Goal: Information Seeking & Learning: Compare options

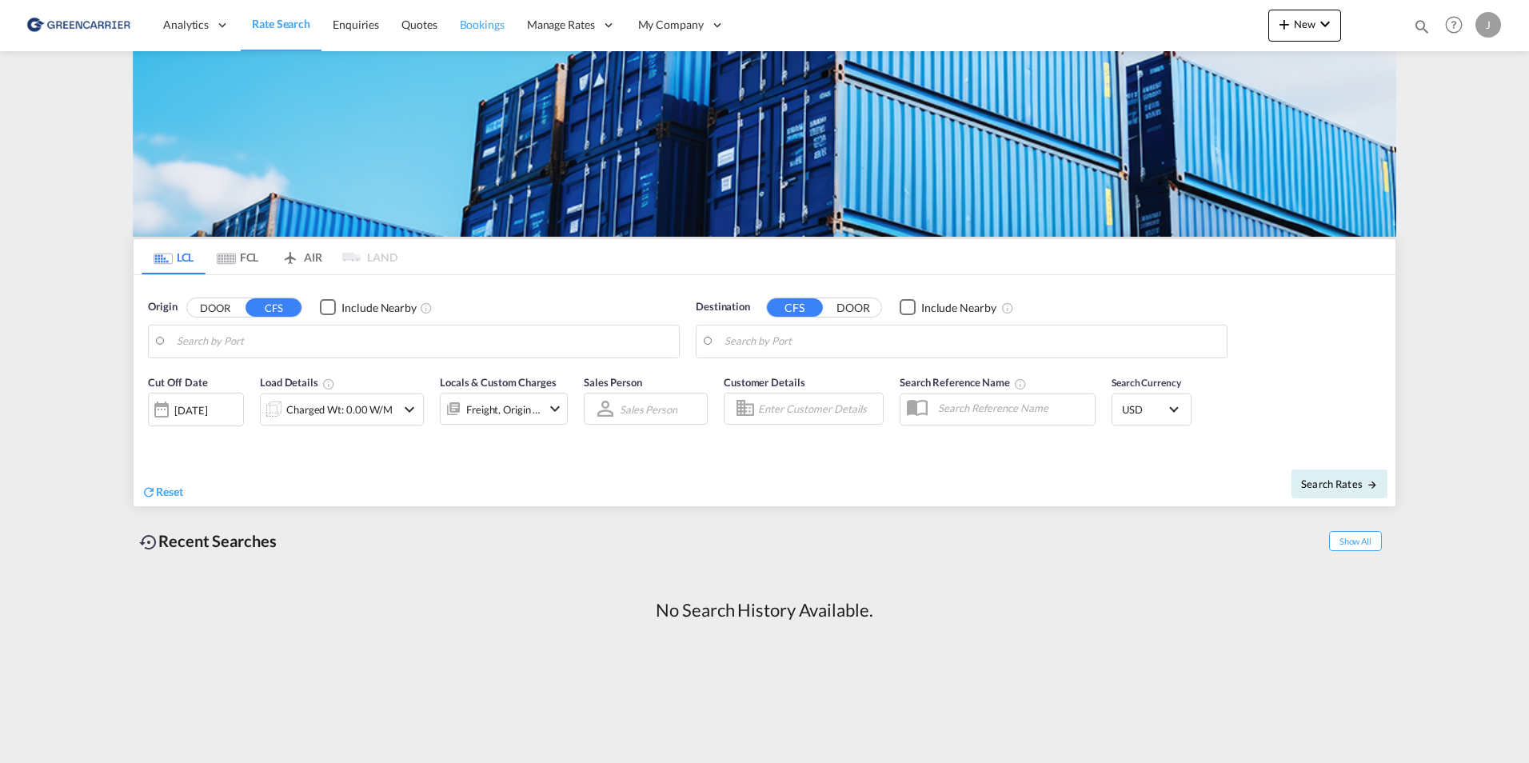
click at [490, 29] on span "Bookings" at bounding box center [482, 25] width 45 height 14
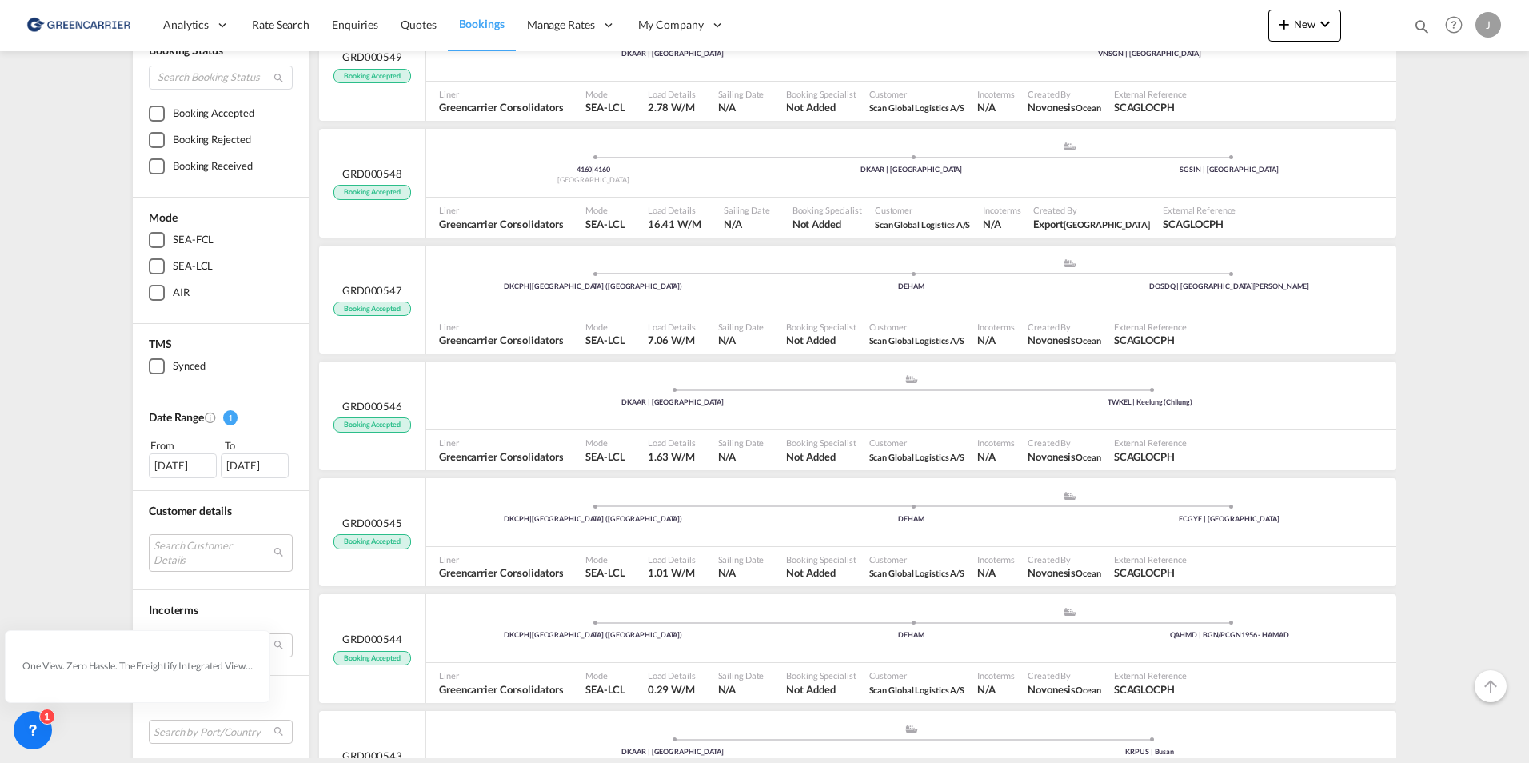
scroll to position [160, 0]
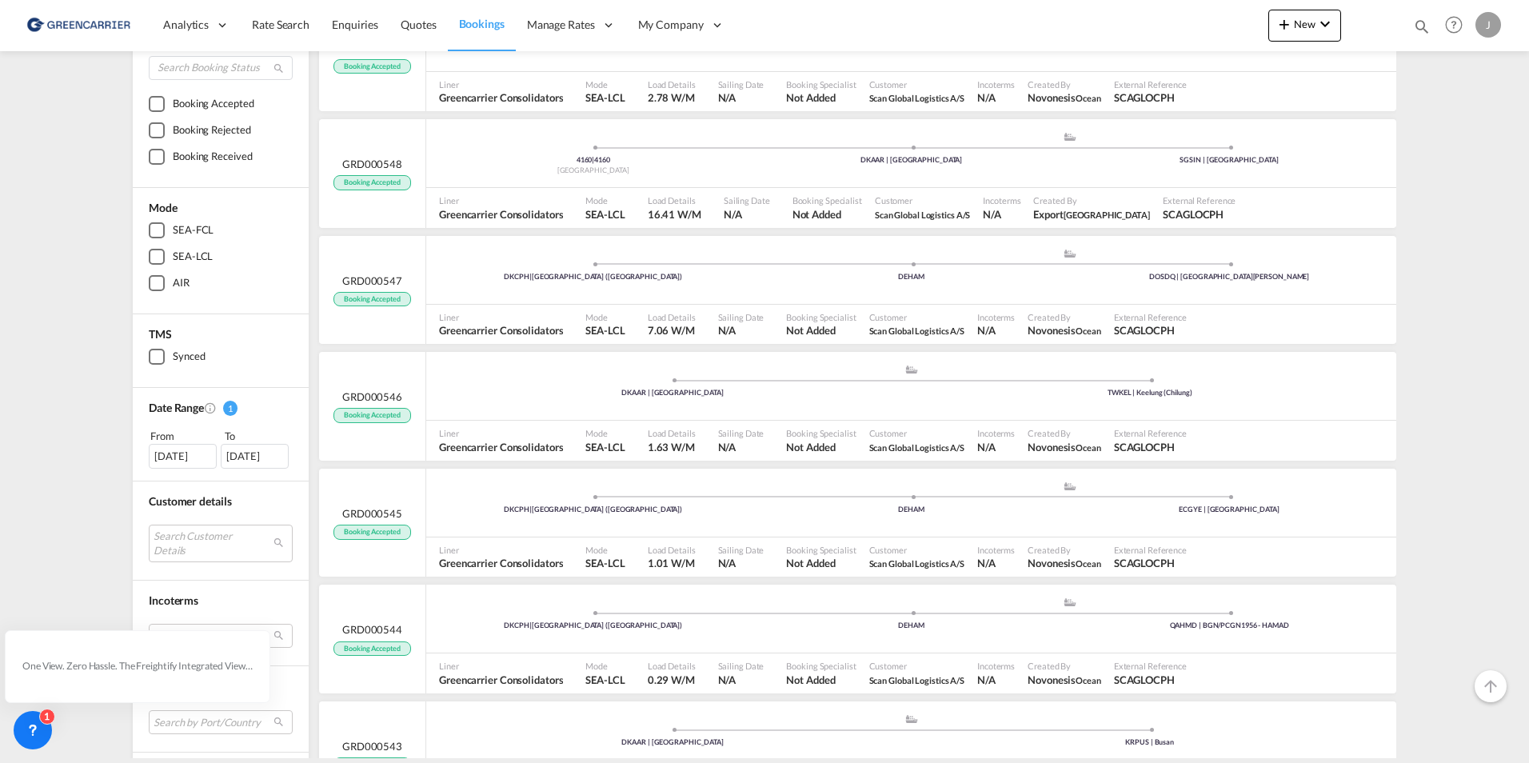
click at [202, 454] on div "[DATE]" at bounding box center [183, 456] width 68 height 24
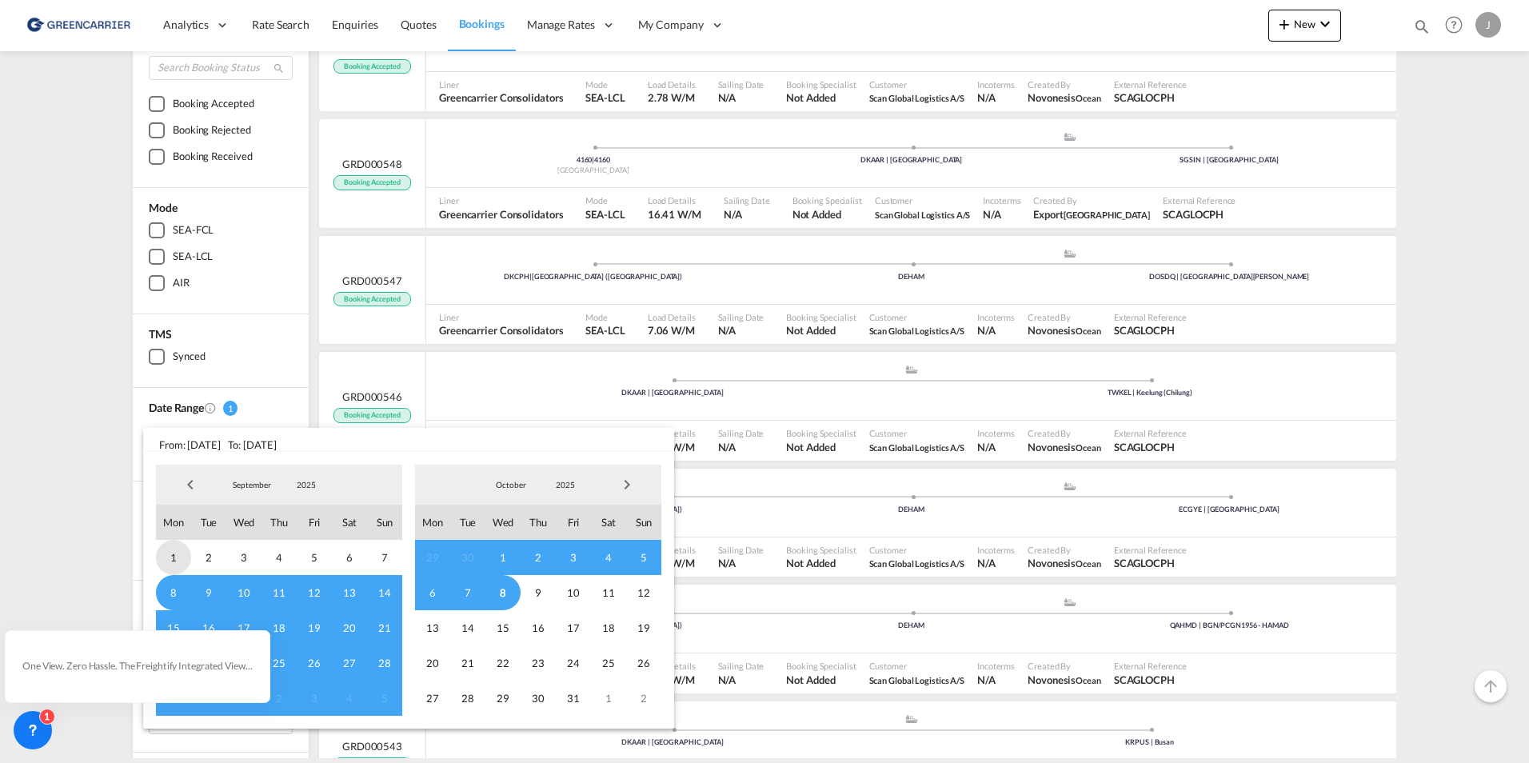
click at [170, 557] on span "1" at bounding box center [173, 557] width 35 height 35
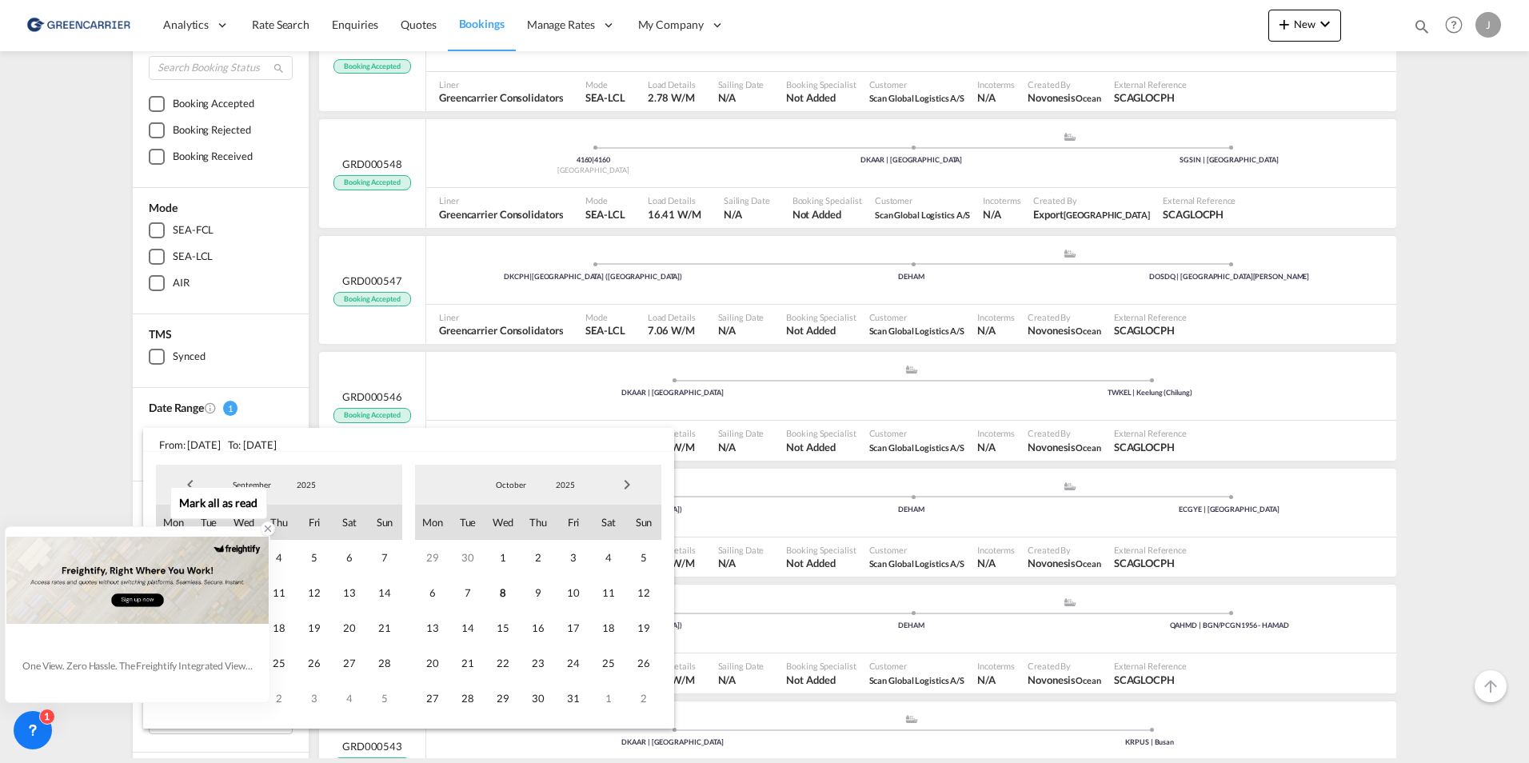
click at [263, 701] on div "One View. Zero Hassle. The Freightify Integrated View embeds Freightify’s featu…" at bounding box center [138, 614] width 264 height 175
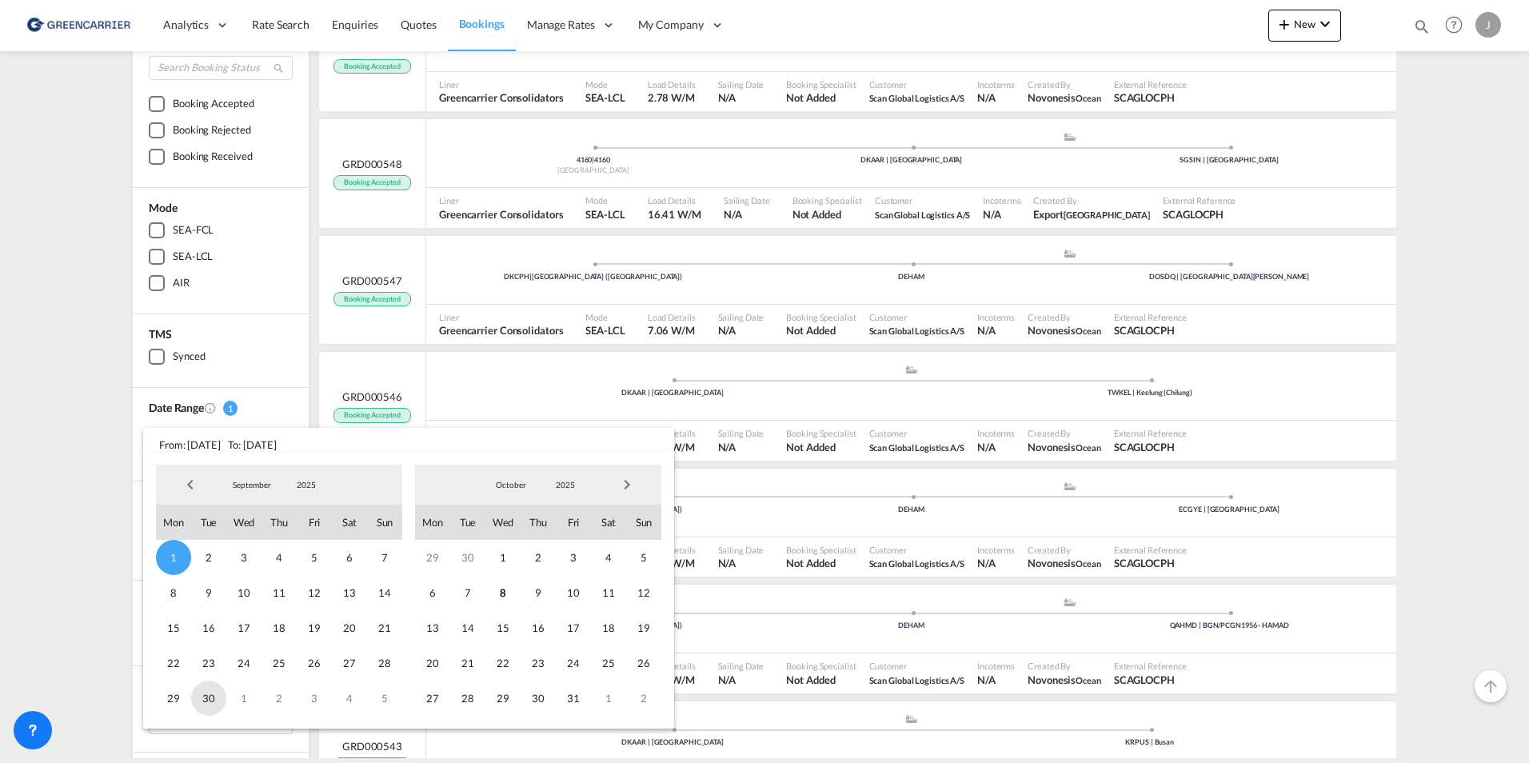
click at [210, 700] on span "30" at bounding box center [208, 698] width 35 height 35
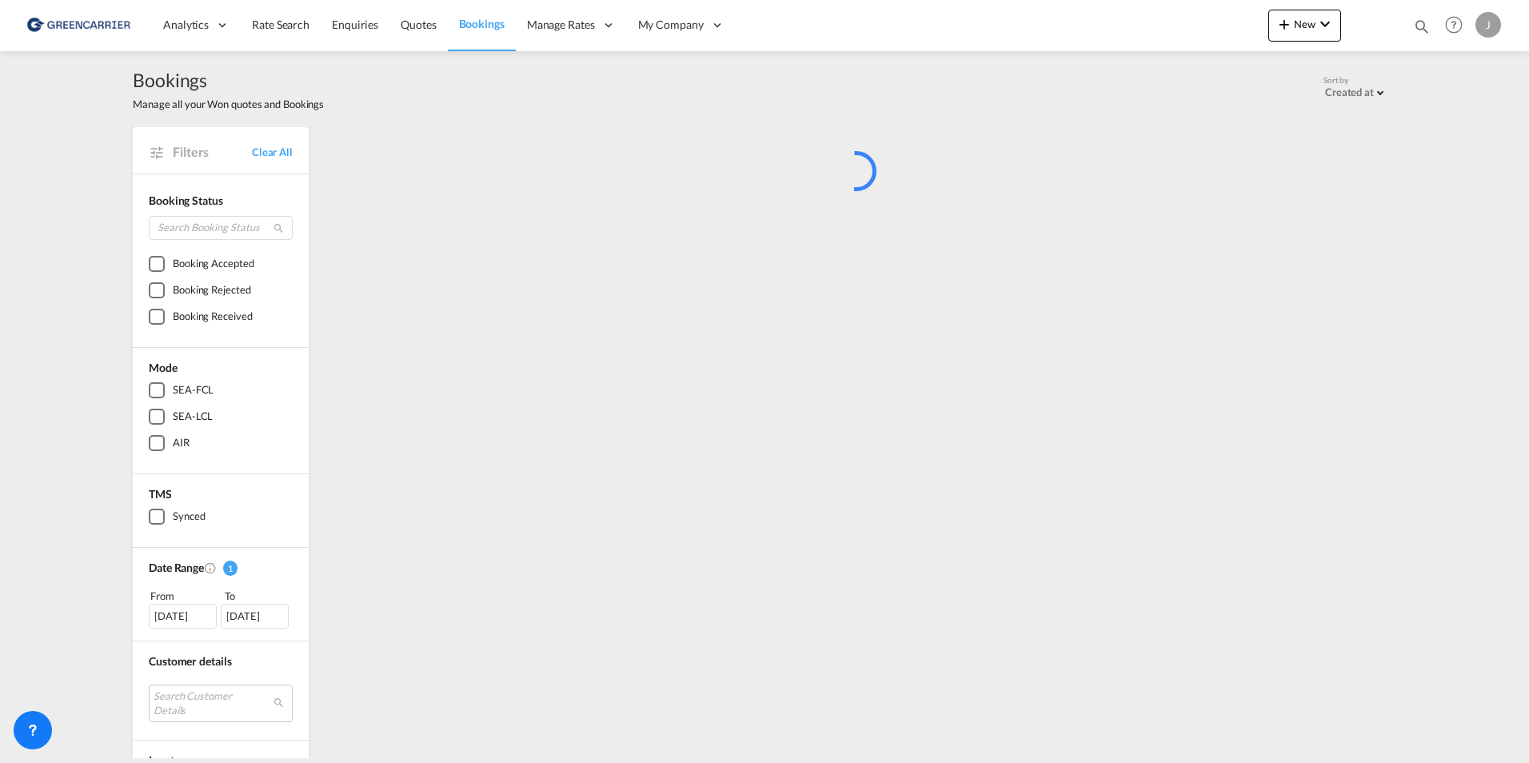
scroll to position [0, 0]
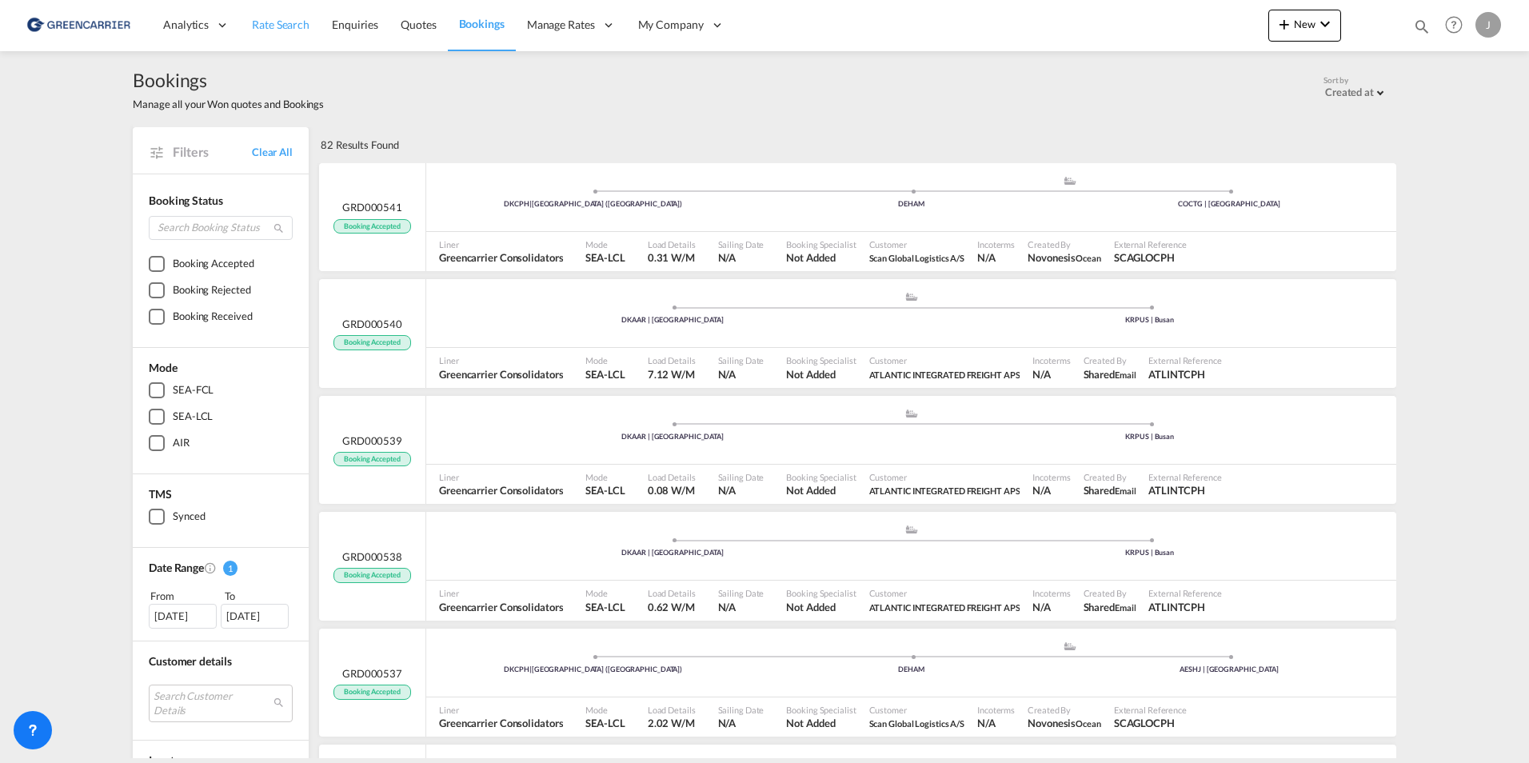
click at [282, 32] on span "Rate Search" at bounding box center [281, 25] width 58 height 16
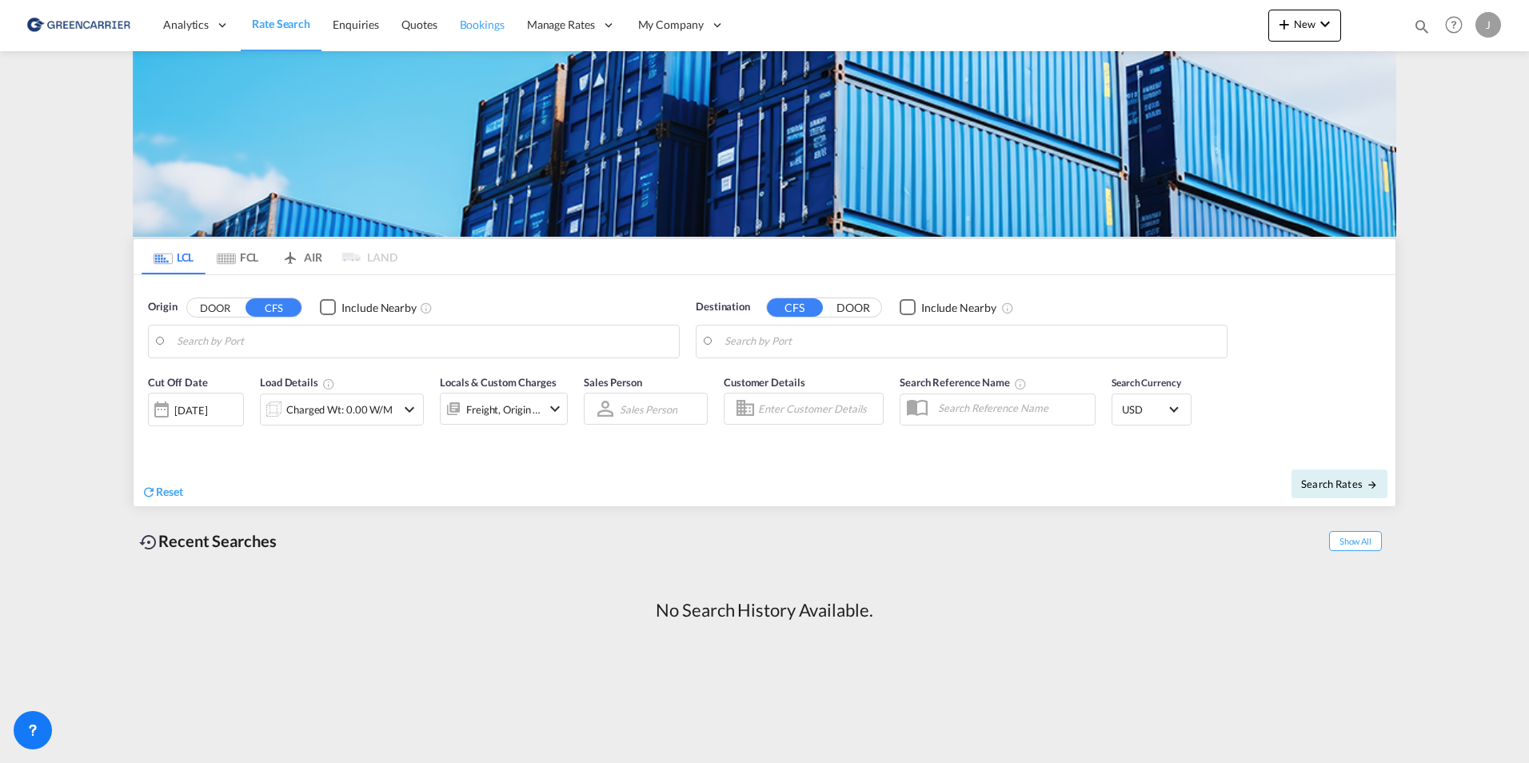
click at [496, 23] on span "Bookings" at bounding box center [482, 25] width 45 height 14
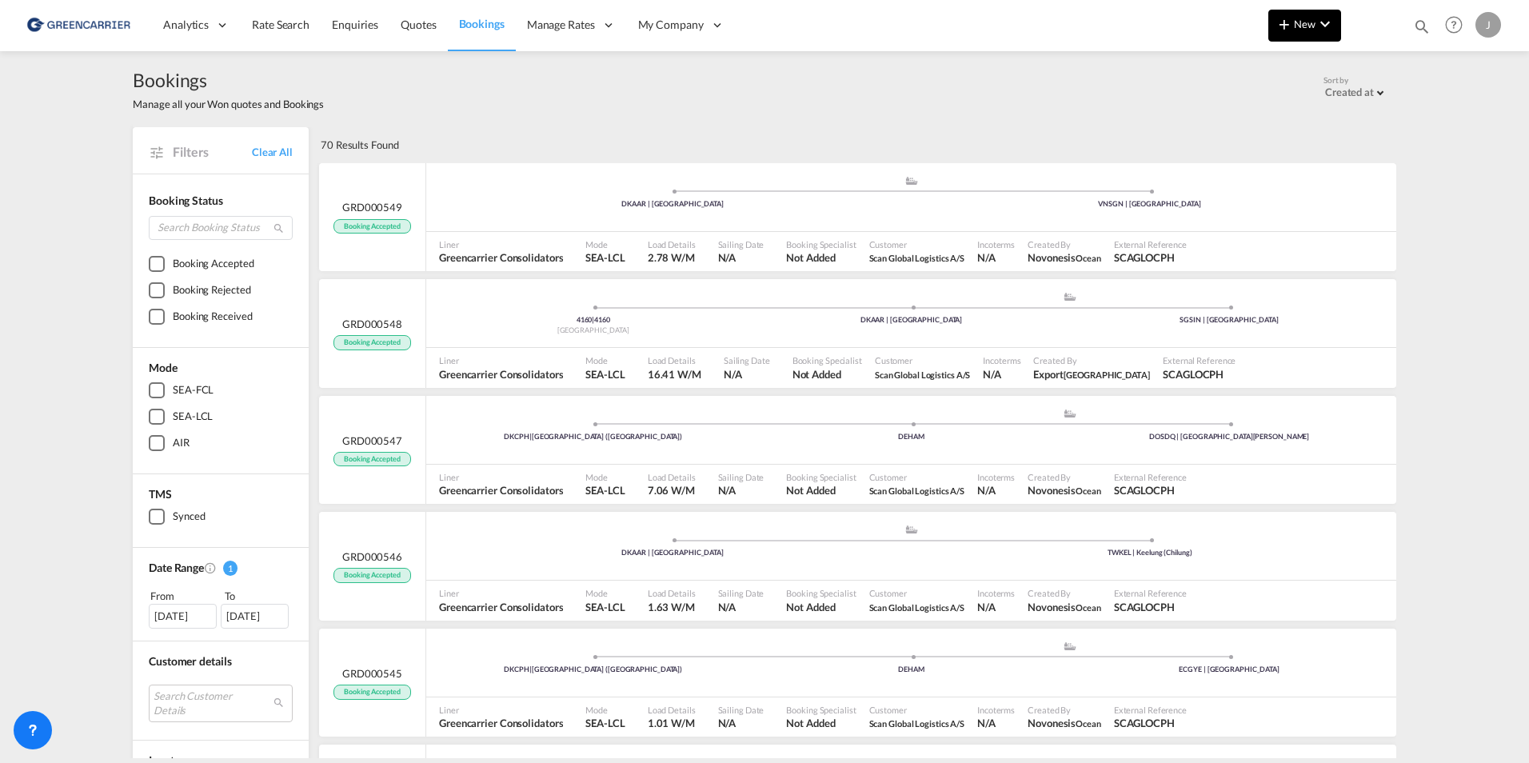
click at [1301, 22] on span "New" at bounding box center [1305, 24] width 60 height 13
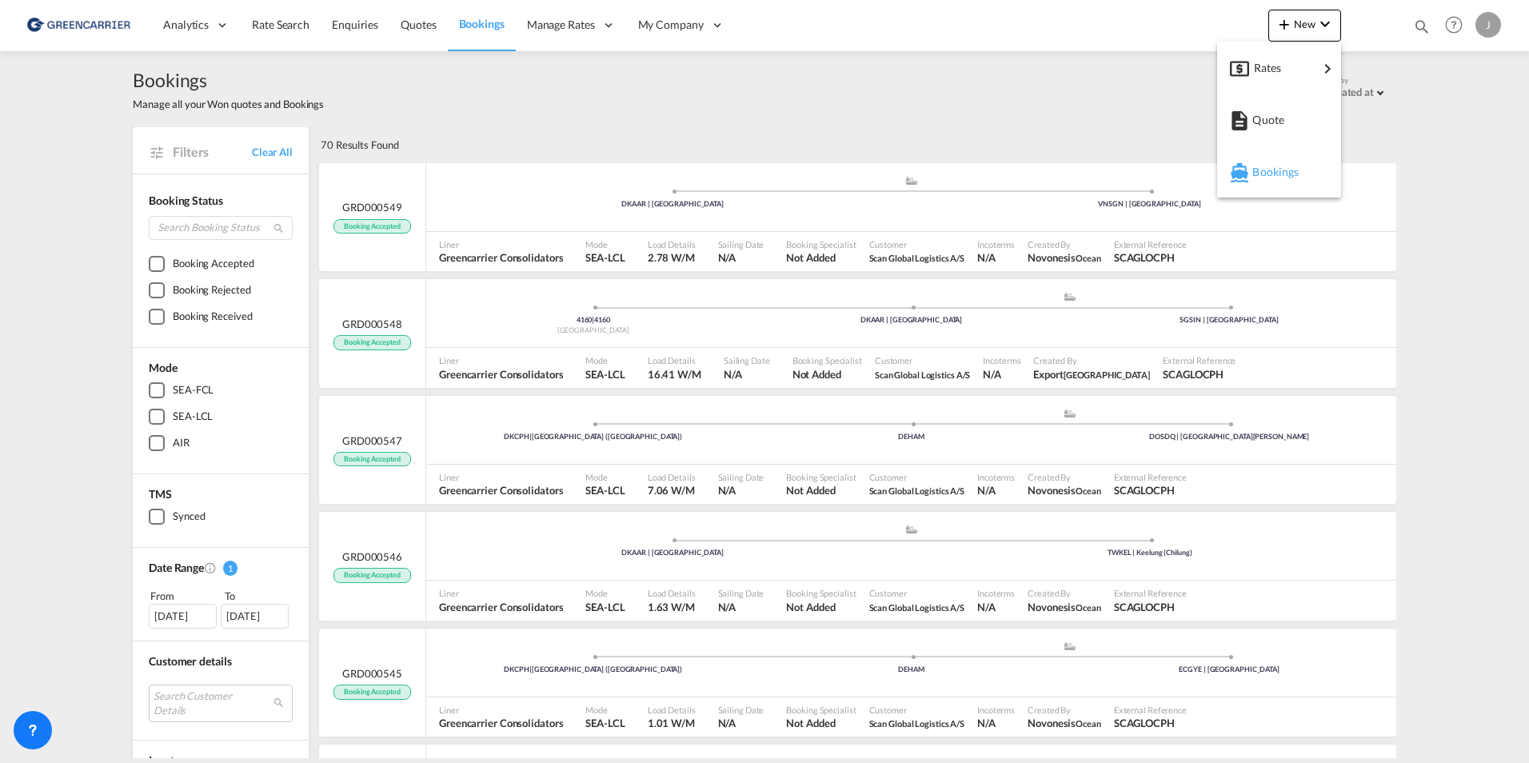
click at [1270, 170] on span "Bookings" at bounding box center [1262, 172] width 18 height 32
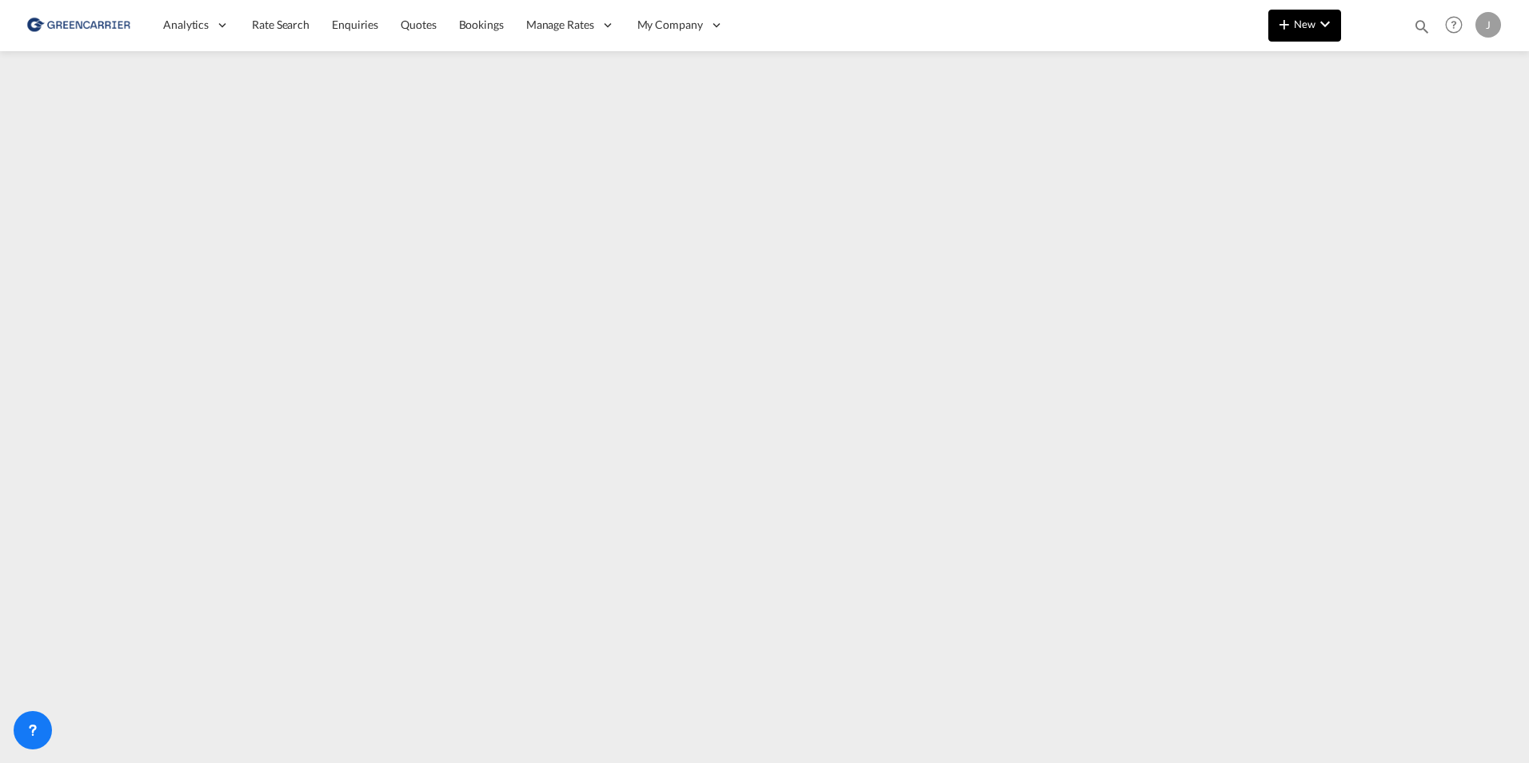
click at [1315, 27] on span "New" at bounding box center [1305, 24] width 60 height 13
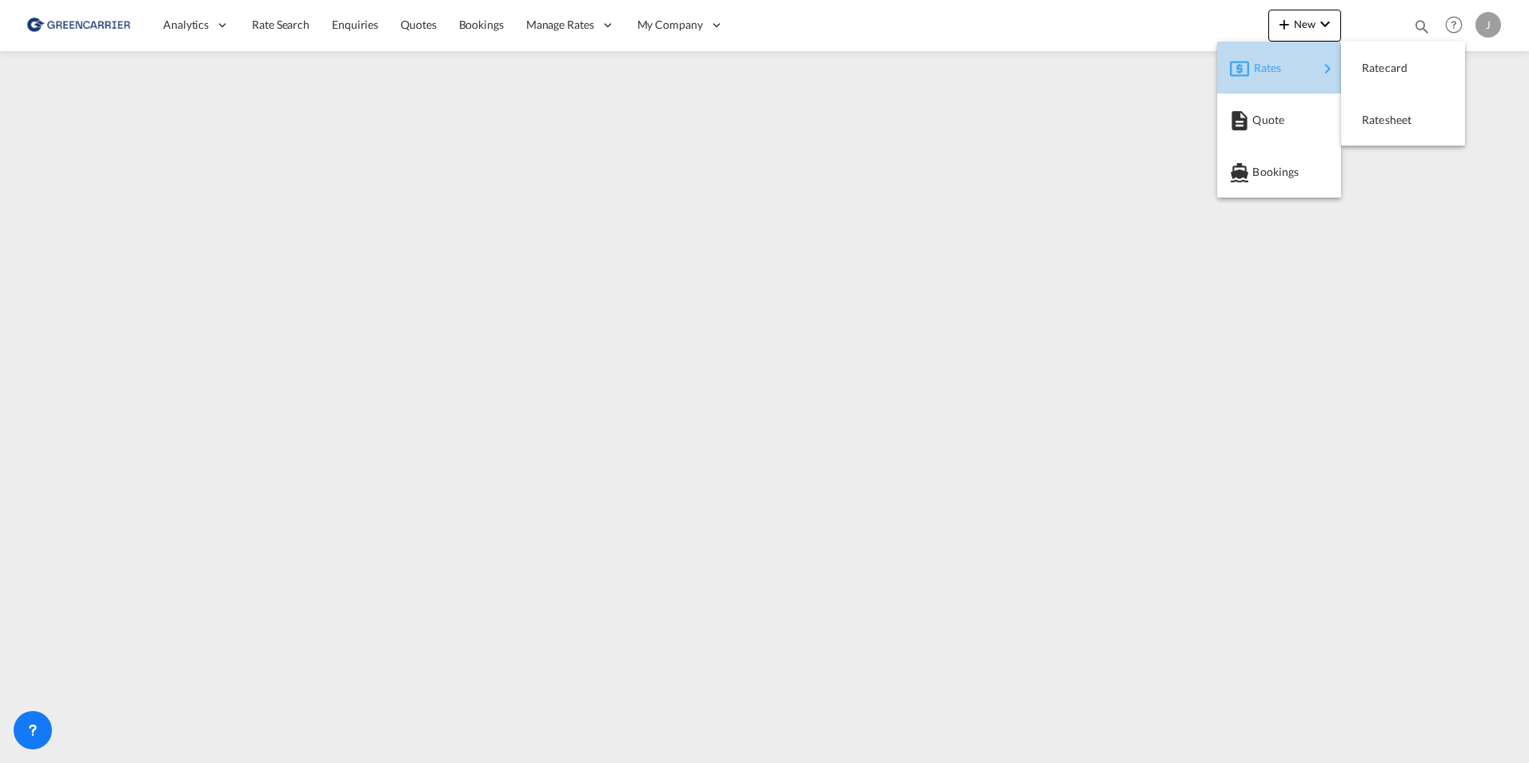
click at [1286, 63] on div "Rates" at bounding box center [1286, 68] width 64 height 40
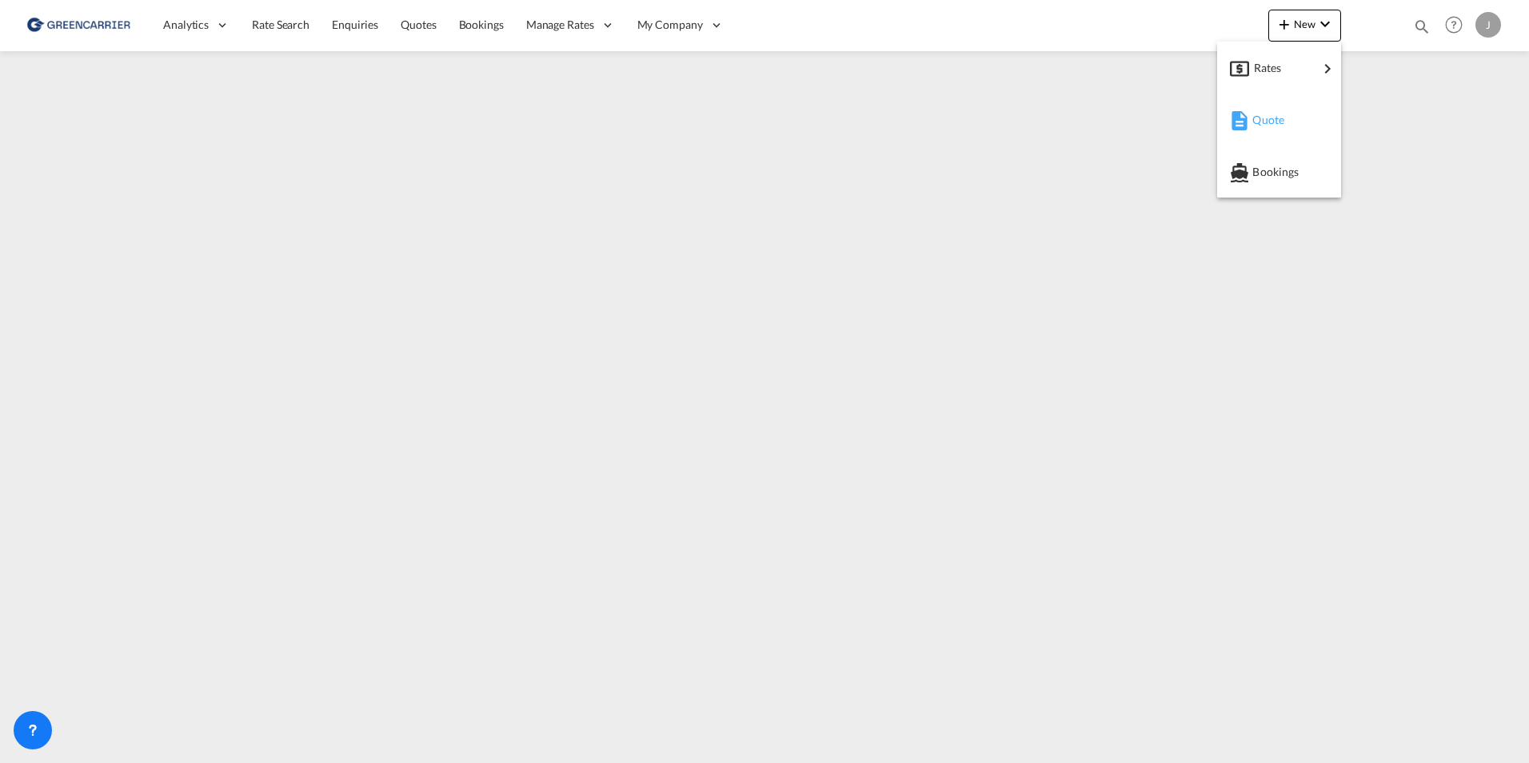
click at [1293, 119] on div "Quote" at bounding box center [1282, 120] width 59 height 40
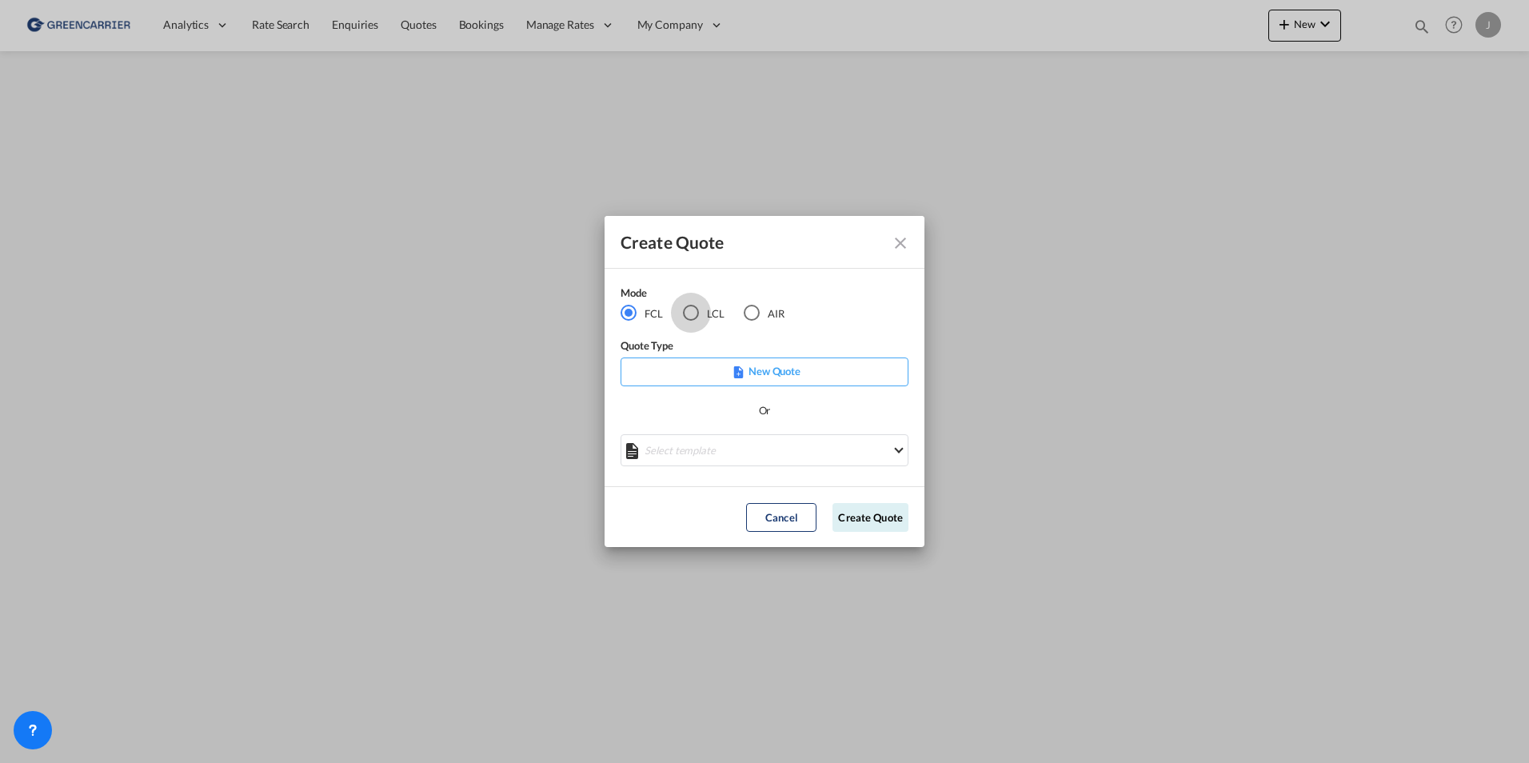
click at [695, 313] on div "LCL" at bounding box center [691, 313] width 16 height 16
click at [741, 364] on p "New Quote" at bounding box center [764, 371] width 277 height 16
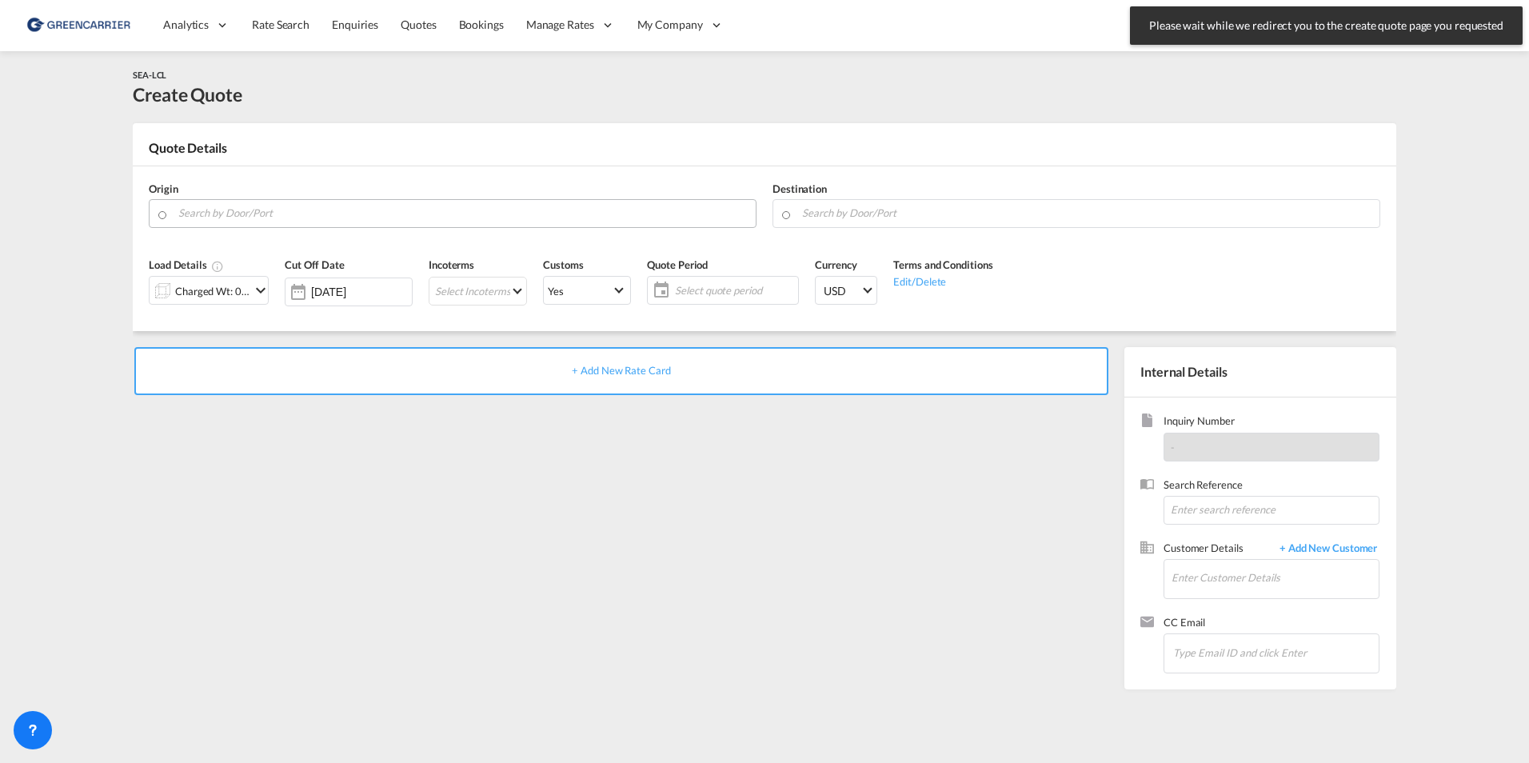
click at [229, 211] on input "Search by Door/Port" at bounding box center [462, 213] width 569 height 28
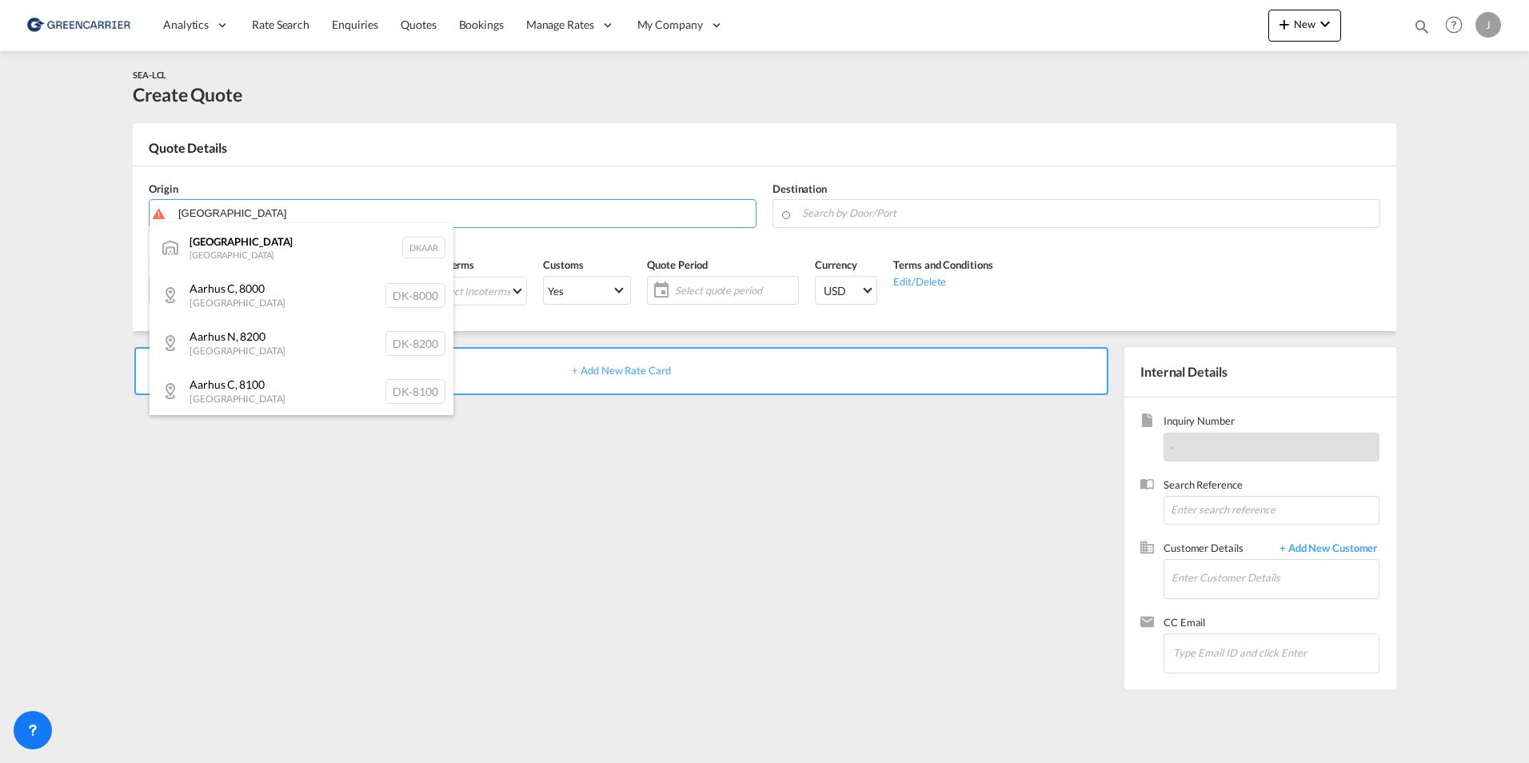
click at [230, 242] on div "Aarhus [GEOGRAPHIC_DATA] DKAAR" at bounding box center [302, 247] width 304 height 48
type input "[GEOGRAPHIC_DATA], [GEOGRAPHIC_DATA]"
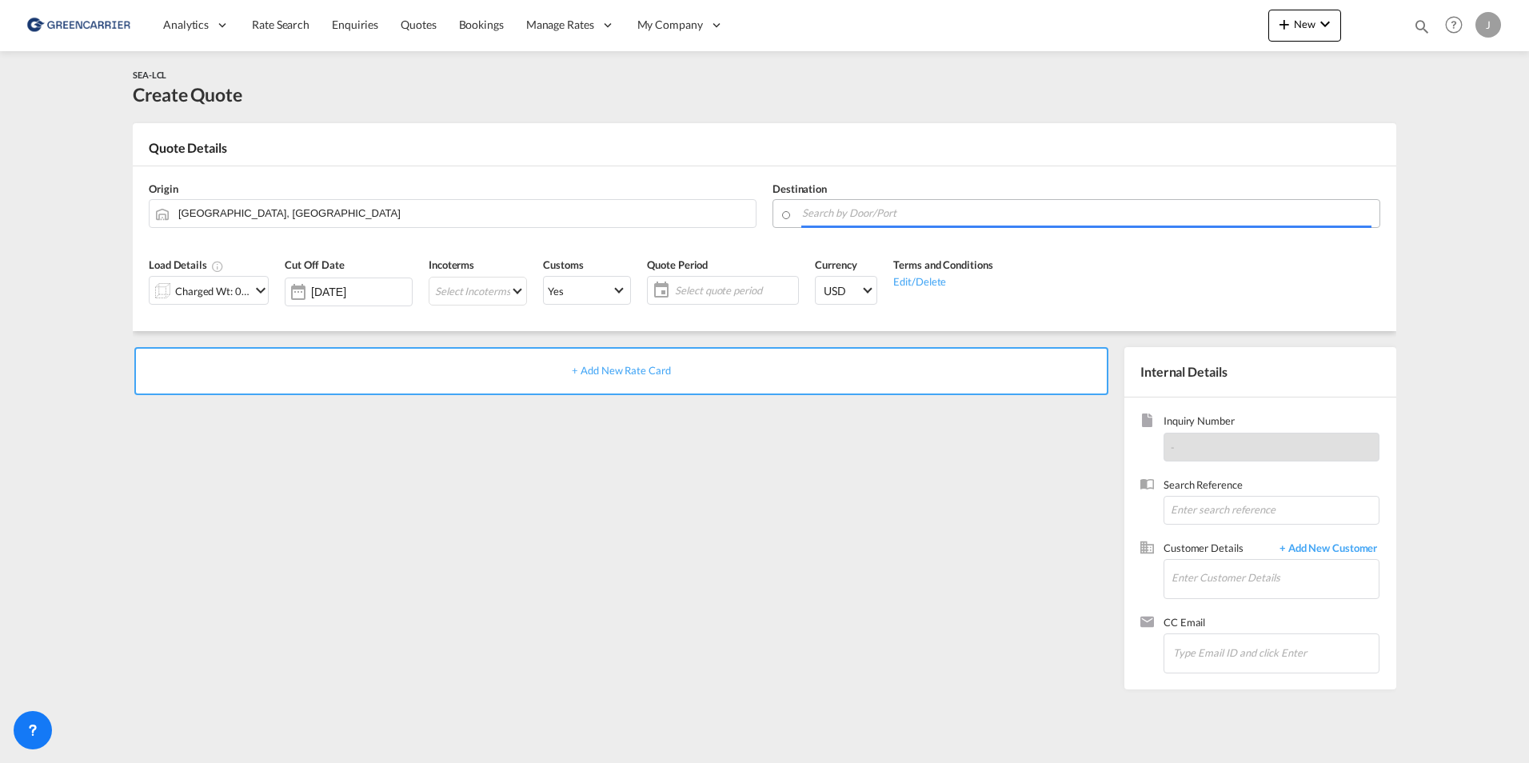
click at [933, 218] on input "Search by Door/Port" at bounding box center [1086, 213] width 569 height 28
paste input "[GEOGRAPHIC_DATA]"
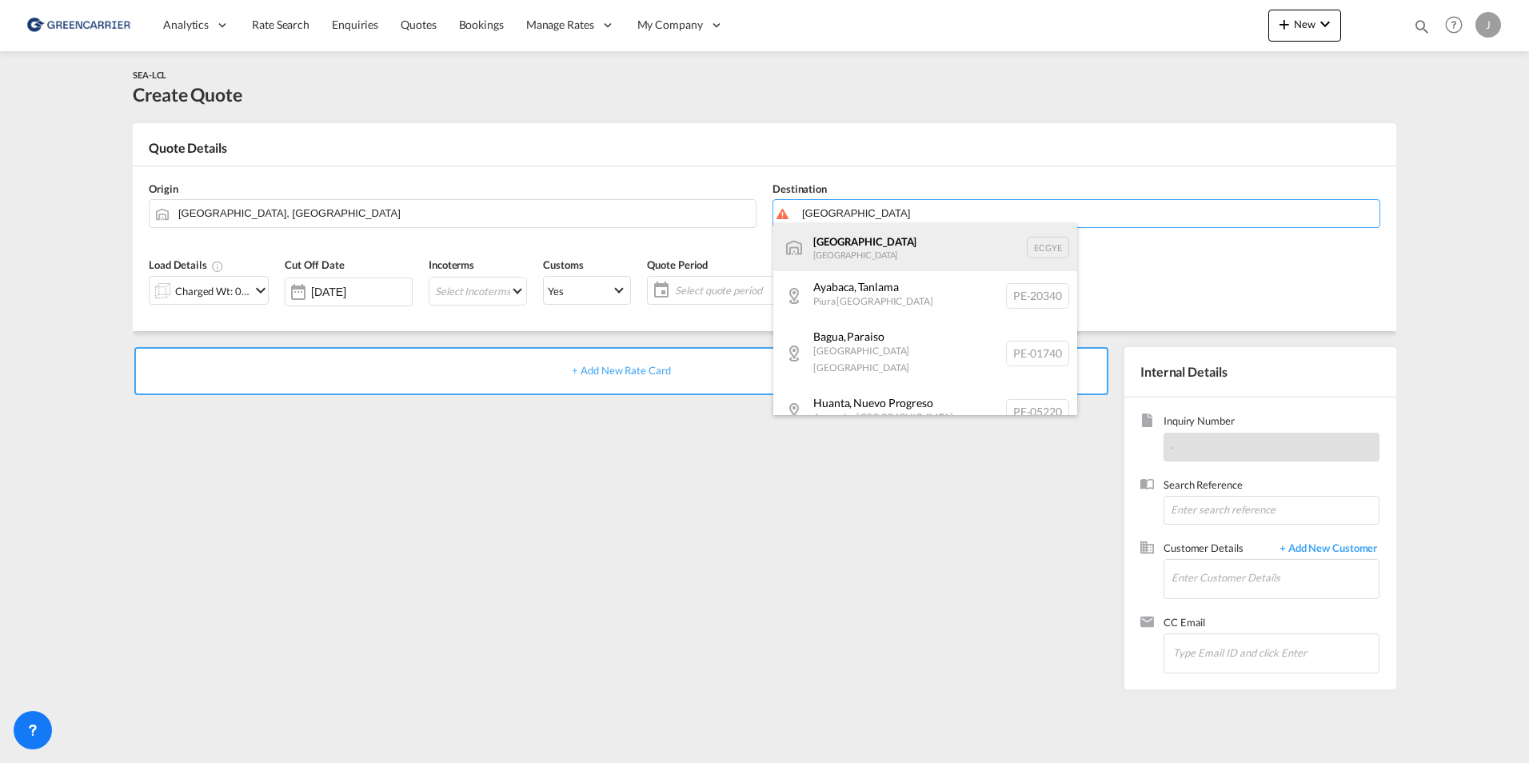
click at [861, 242] on div "Guayaquil [GEOGRAPHIC_DATA] [GEOGRAPHIC_DATA]" at bounding box center [925, 247] width 304 height 48
type input "[GEOGRAPHIC_DATA], ECGYE"
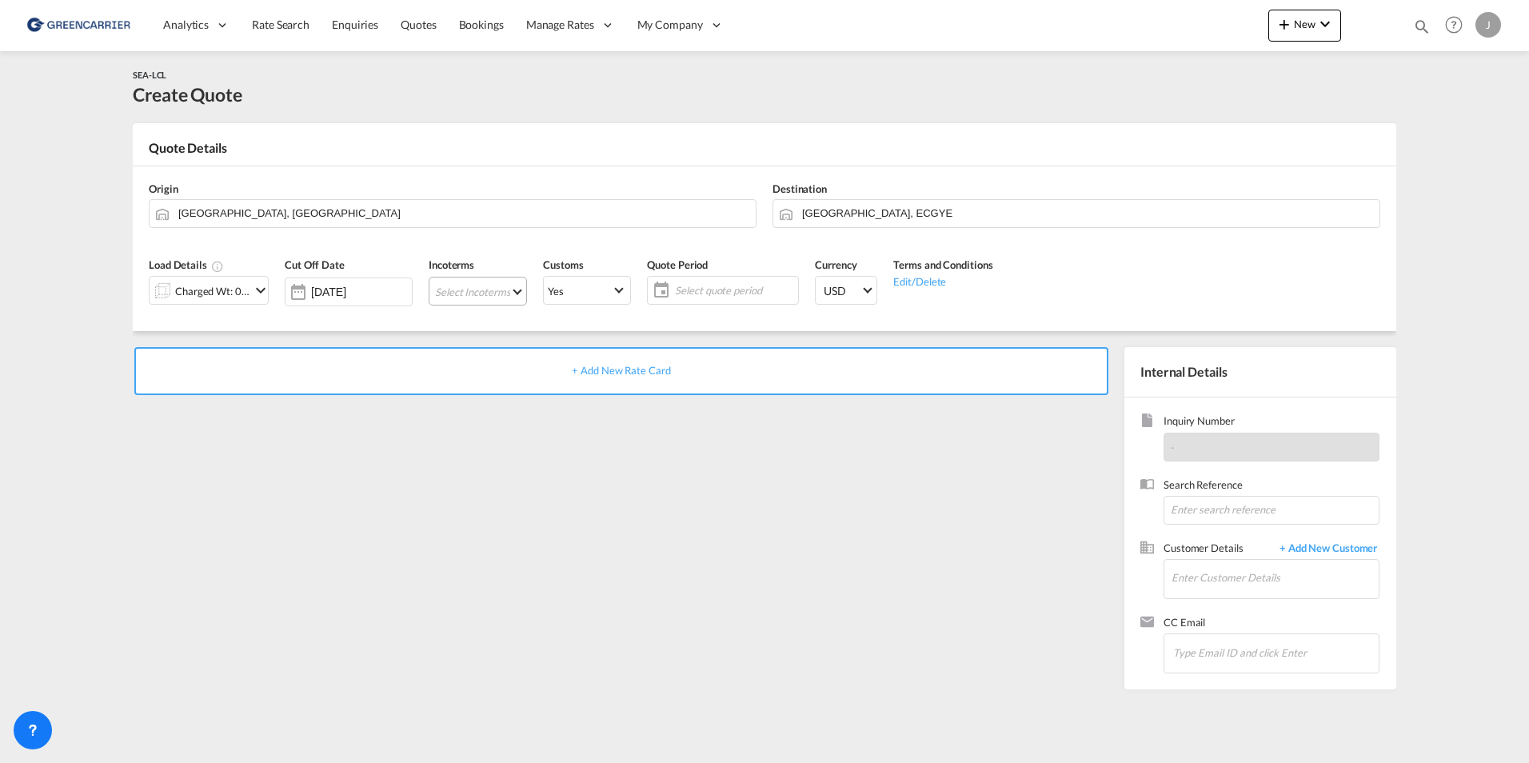
click at [493, 291] on md-select "Select Incoterms DAP - export Delivered at Place CFR - export Cost and Freight …" at bounding box center [478, 291] width 98 height 29
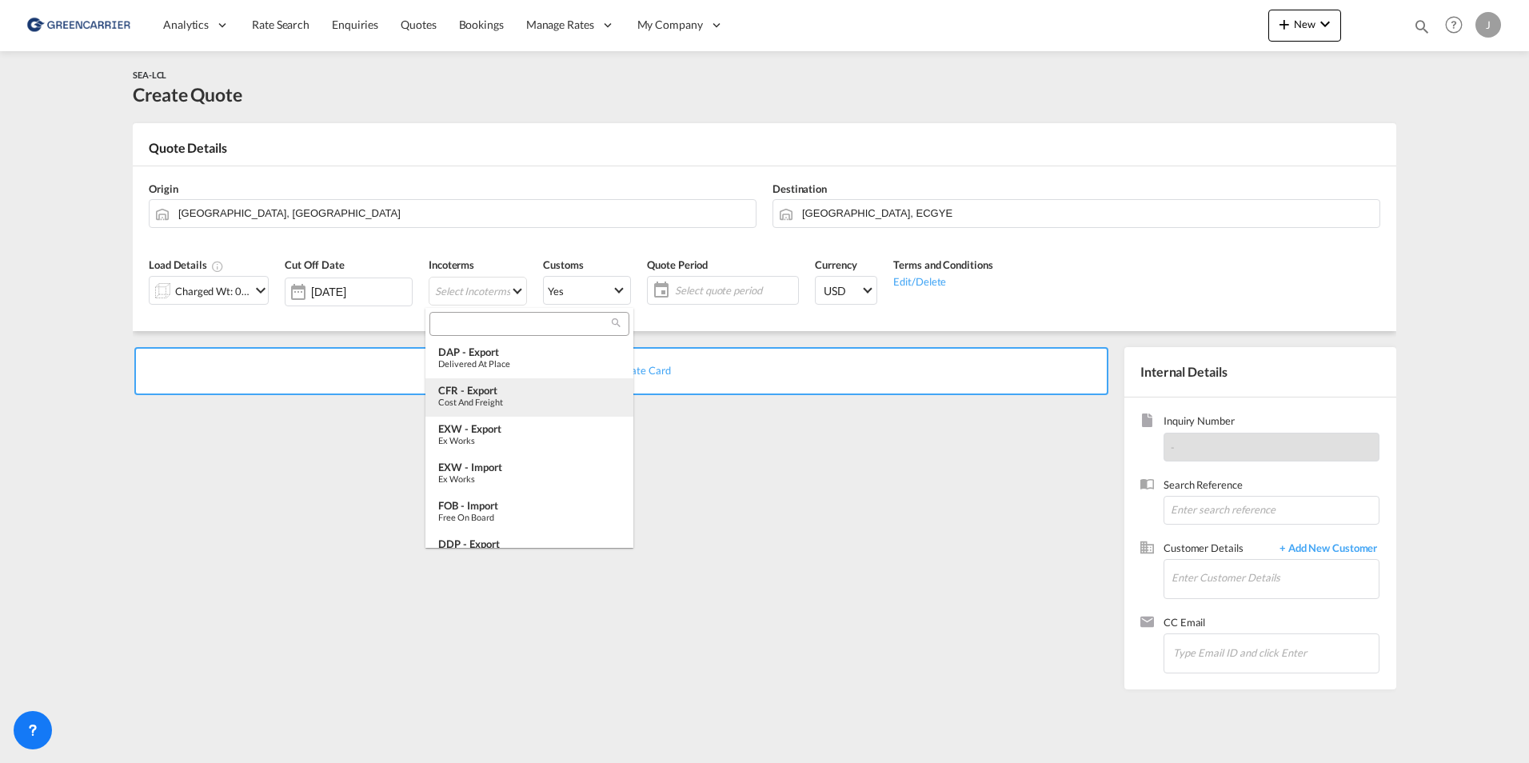
click at [483, 395] on div "CFR - export" at bounding box center [529, 390] width 182 height 13
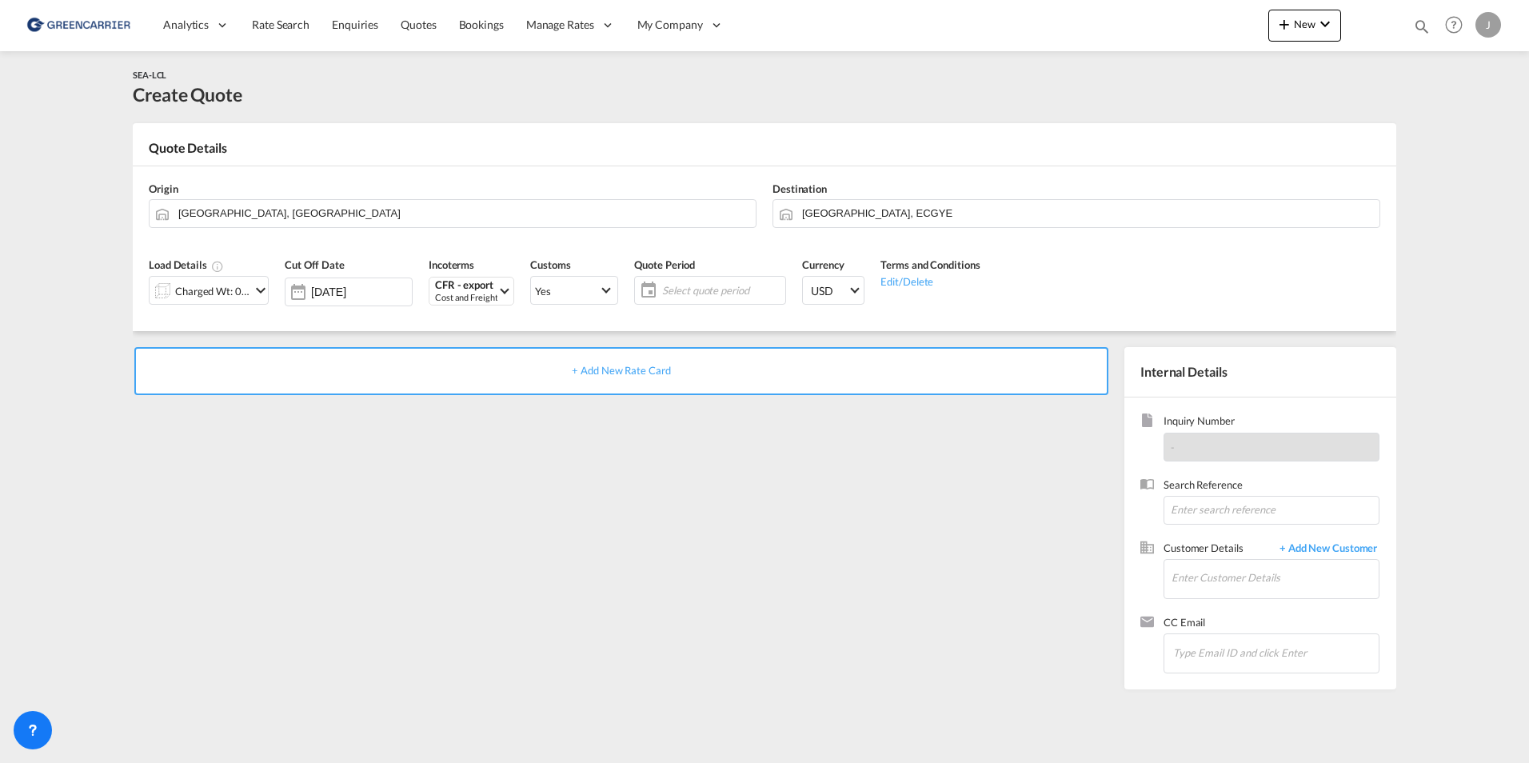
click at [672, 287] on span "Select quote period" at bounding box center [721, 290] width 119 height 14
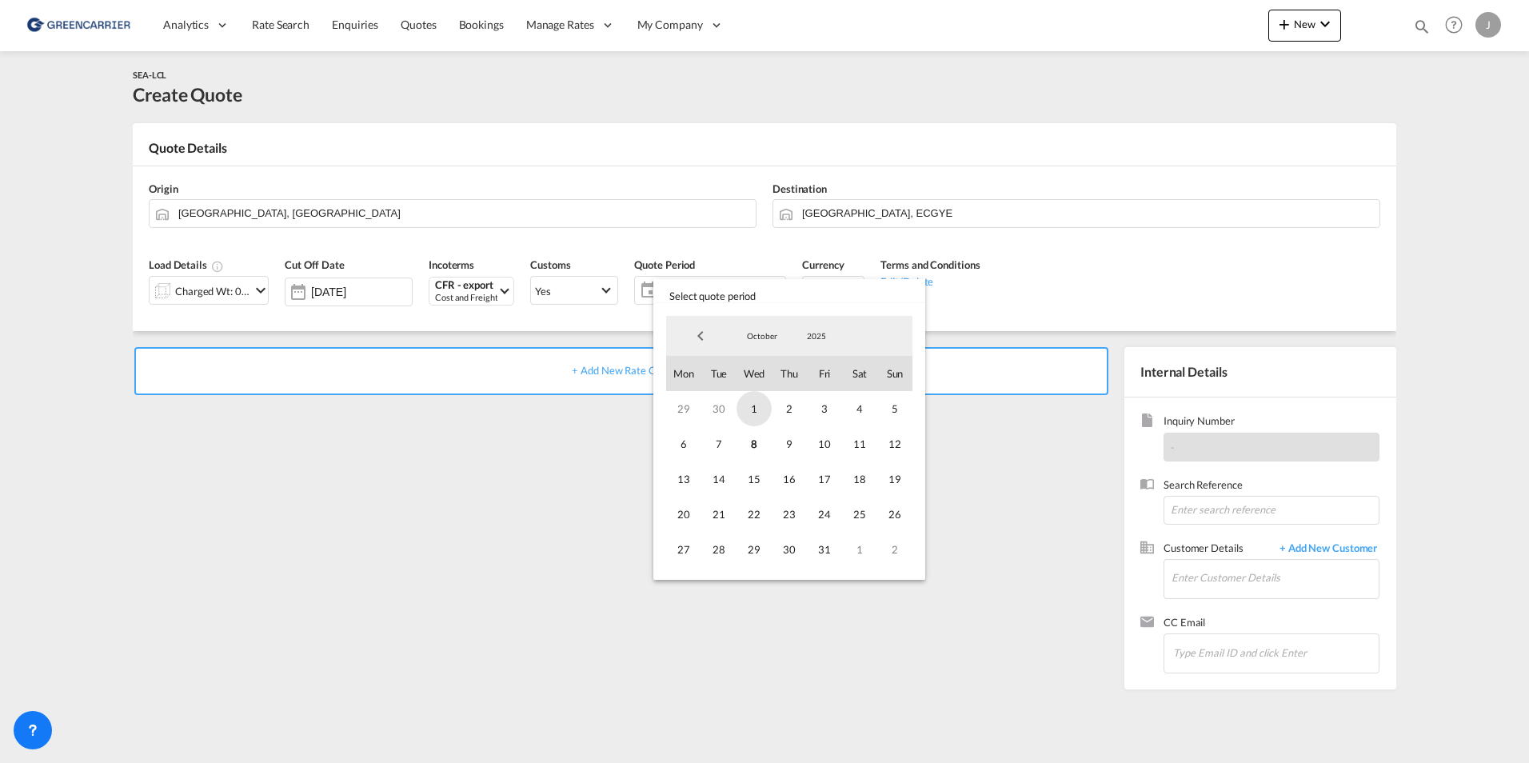
click at [741, 409] on span "1" at bounding box center [754, 408] width 35 height 35
click at [756, 477] on span "15" at bounding box center [754, 478] width 35 height 35
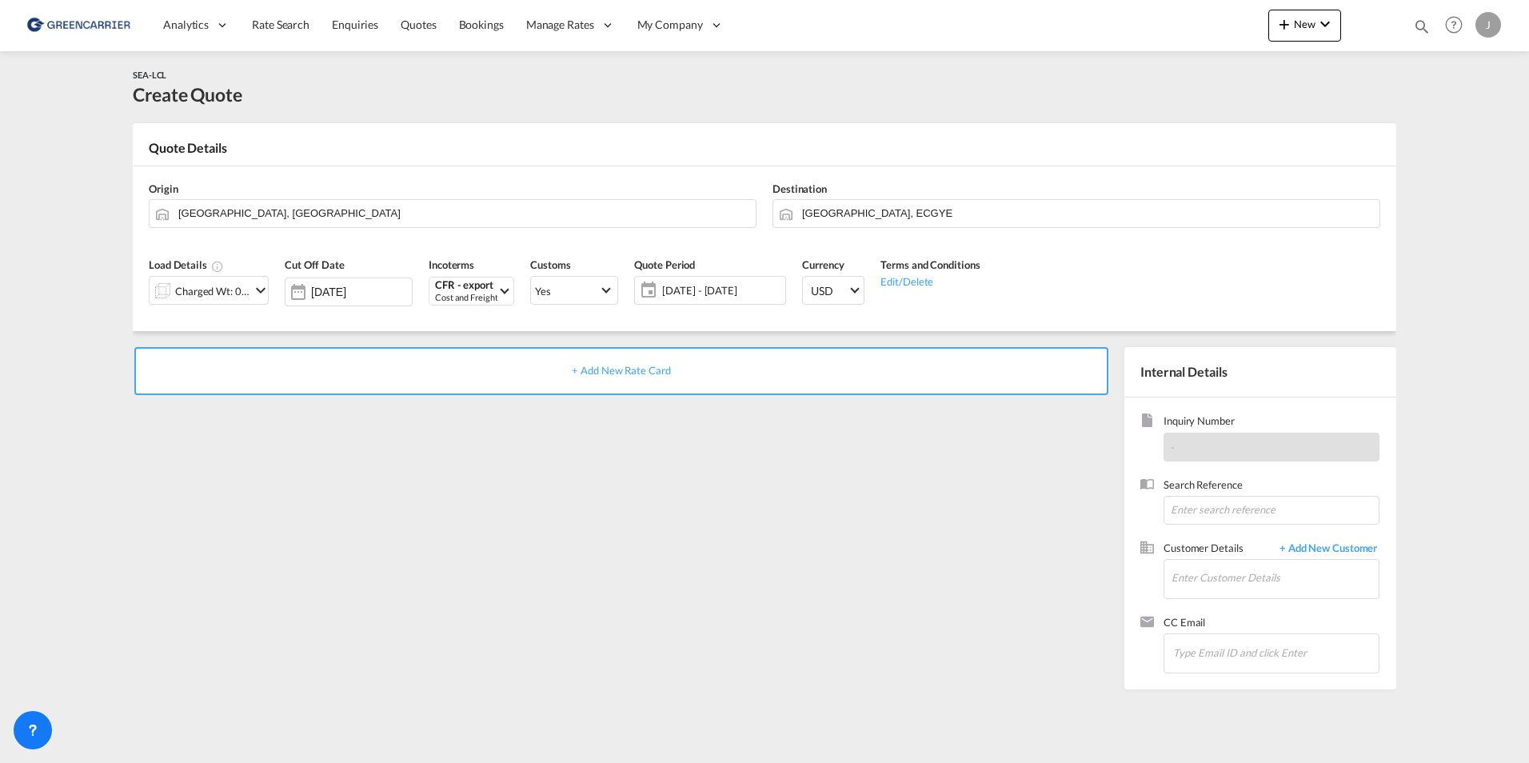
click at [629, 365] on span "+ Add New Rate Card" at bounding box center [621, 370] width 98 height 13
click at [218, 276] on div "Charged Wt: 0.00 W/M" at bounding box center [209, 290] width 120 height 29
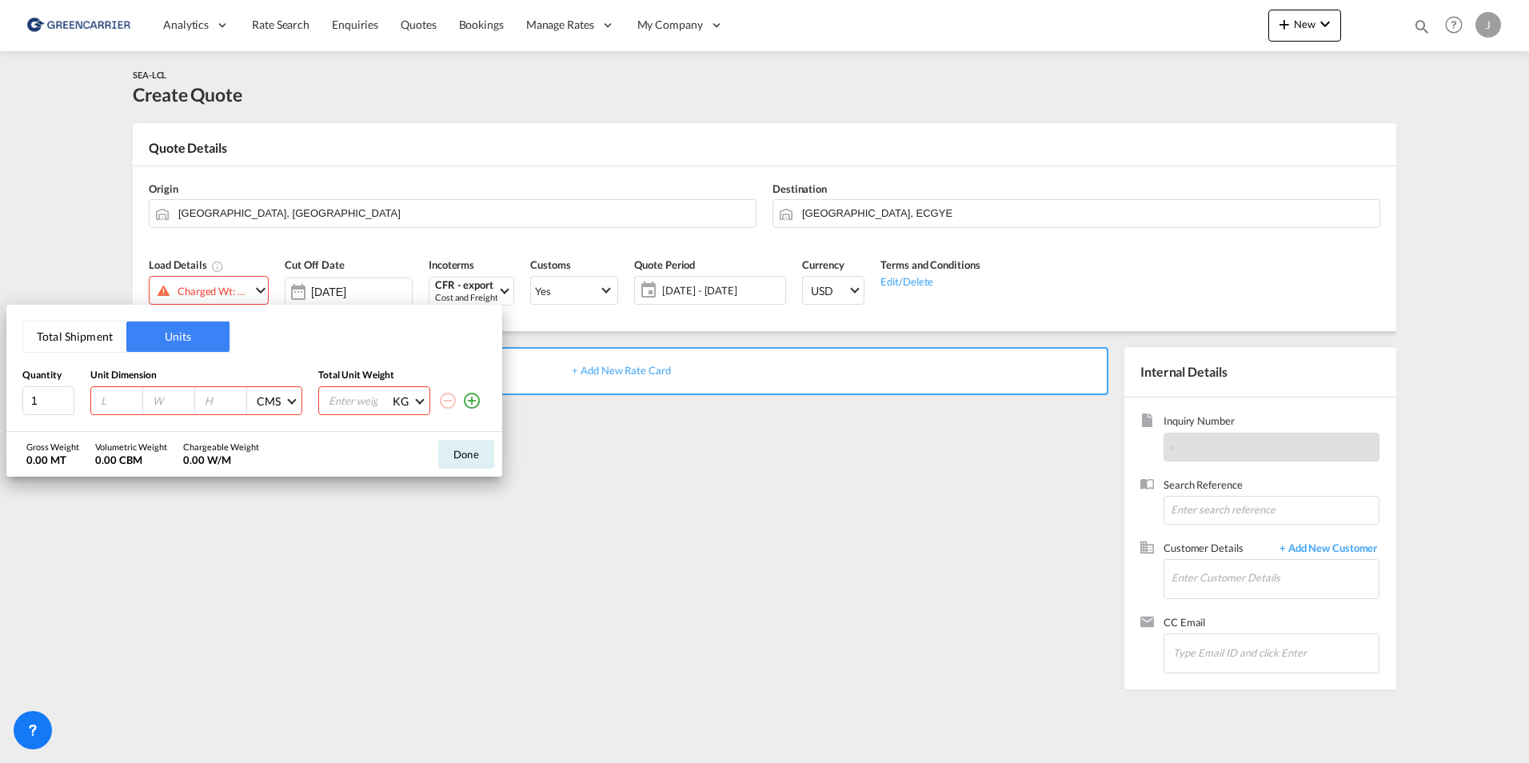
click at [104, 402] on input "number" at bounding box center [120, 401] width 43 height 14
type input "120"
type input "80"
type input "150"
type input "300"
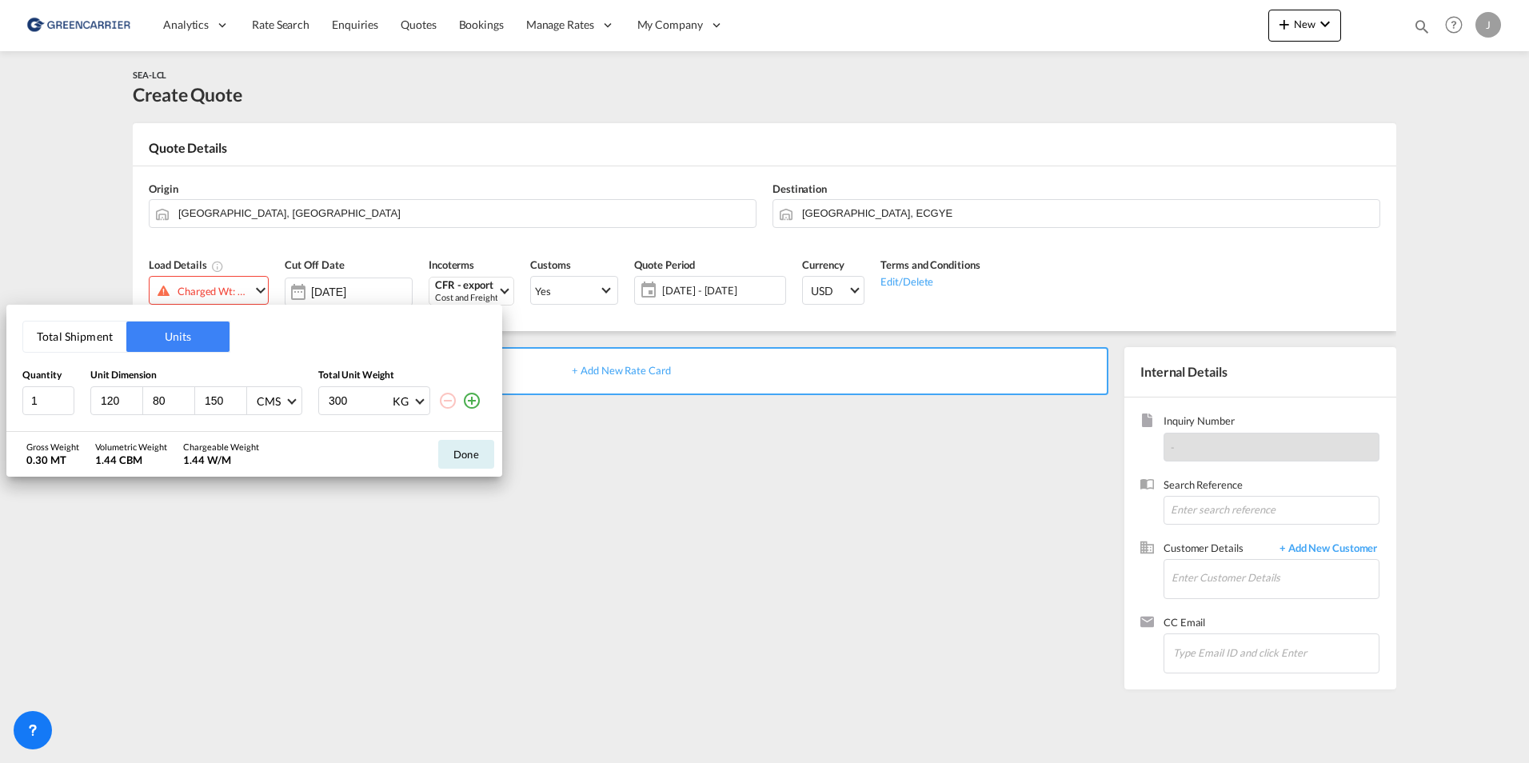
click at [430, 448] on div "Gross Weight 0.30 MT Volumetric Weight 1.44 CBM Chargeable Weight 1.44 W/M Done" at bounding box center [254, 454] width 496 height 45
click at [471, 454] on button "Done" at bounding box center [466, 454] width 56 height 29
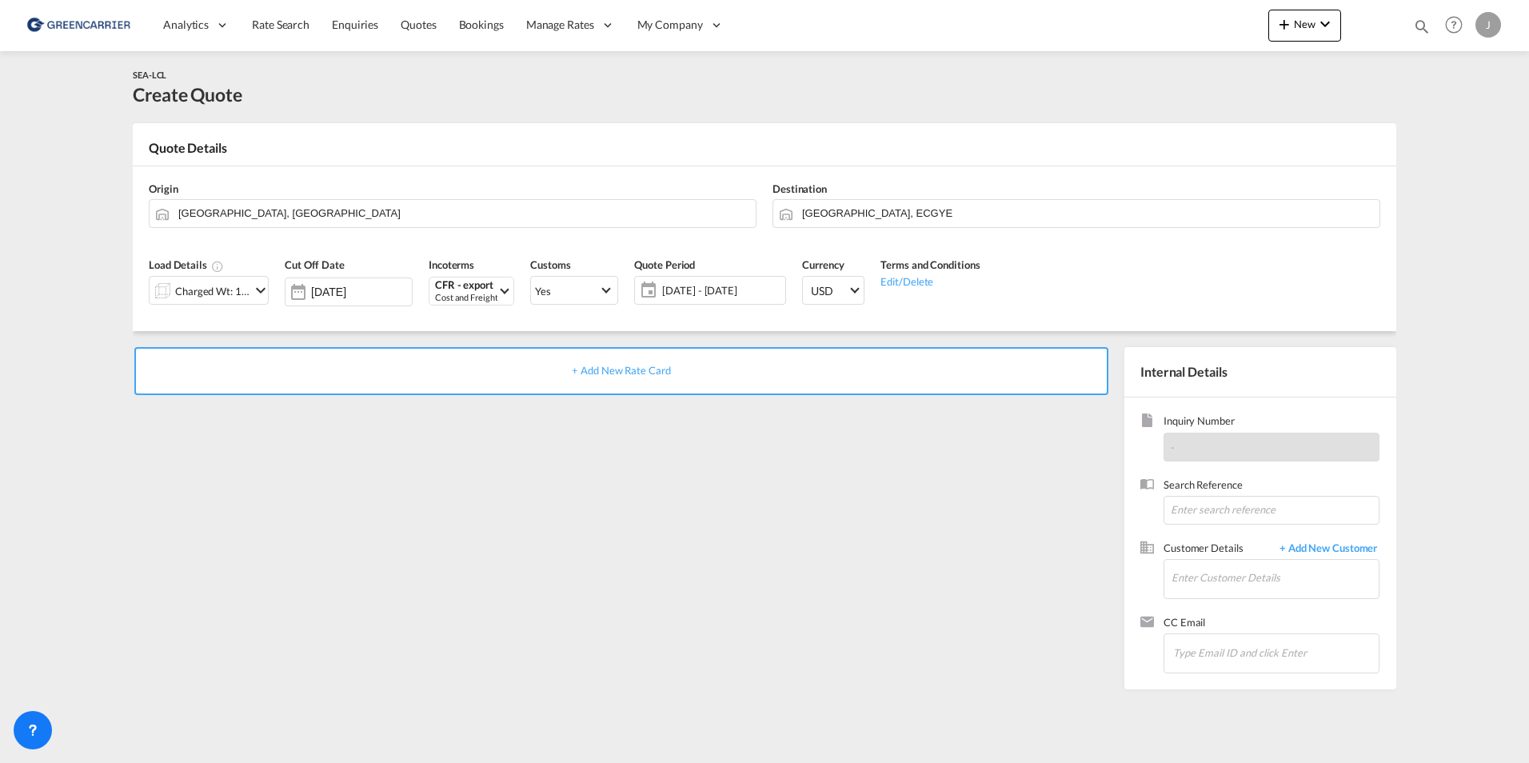
click at [632, 367] on span "+ Add New Rate Card" at bounding box center [621, 370] width 98 height 13
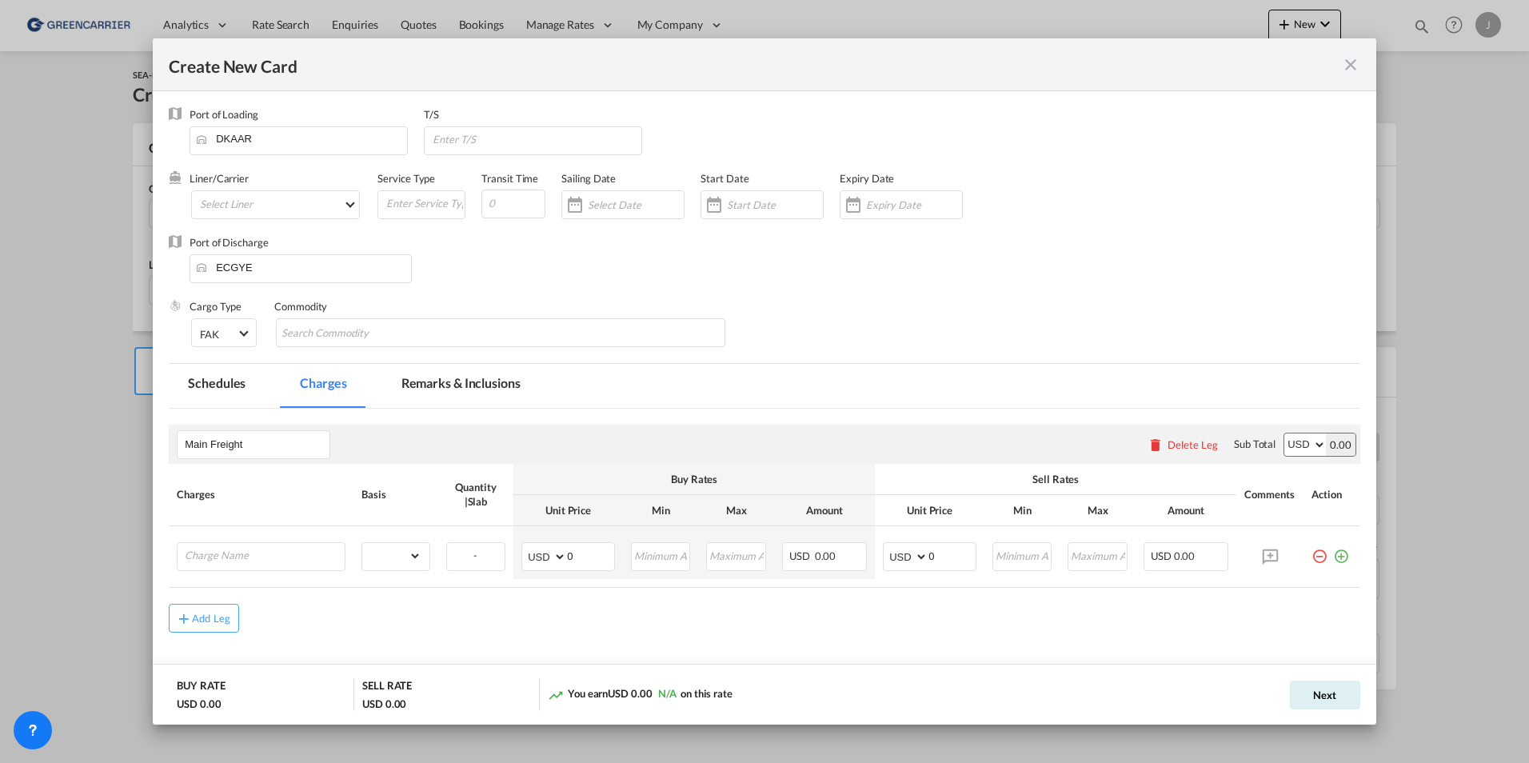
click at [1354, 62] on md-icon "icon-close fg-AAA8AD m-0 pointer" at bounding box center [1350, 64] width 19 height 19
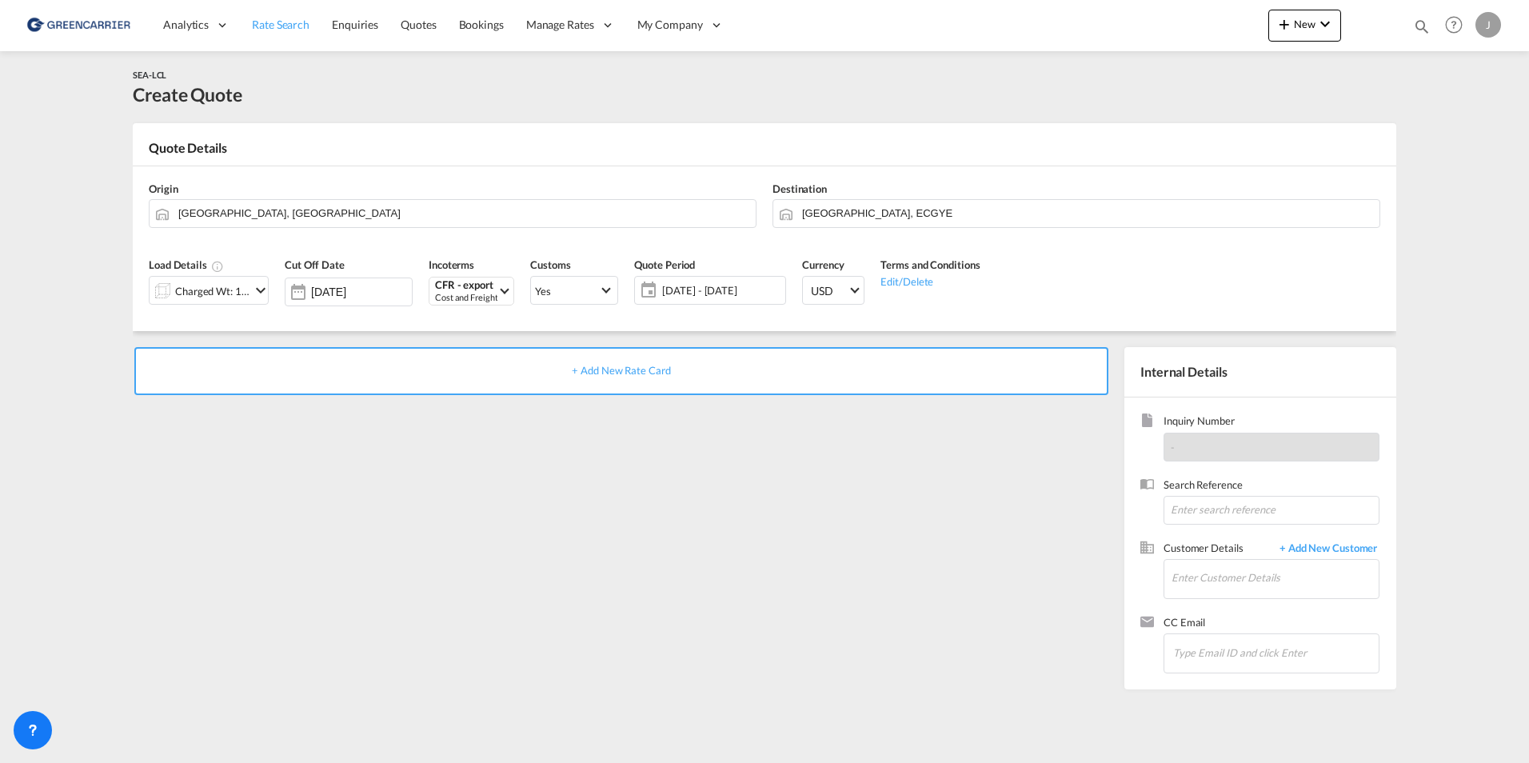
click at [284, 28] on span "Rate Search" at bounding box center [281, 25] width 58 height 14
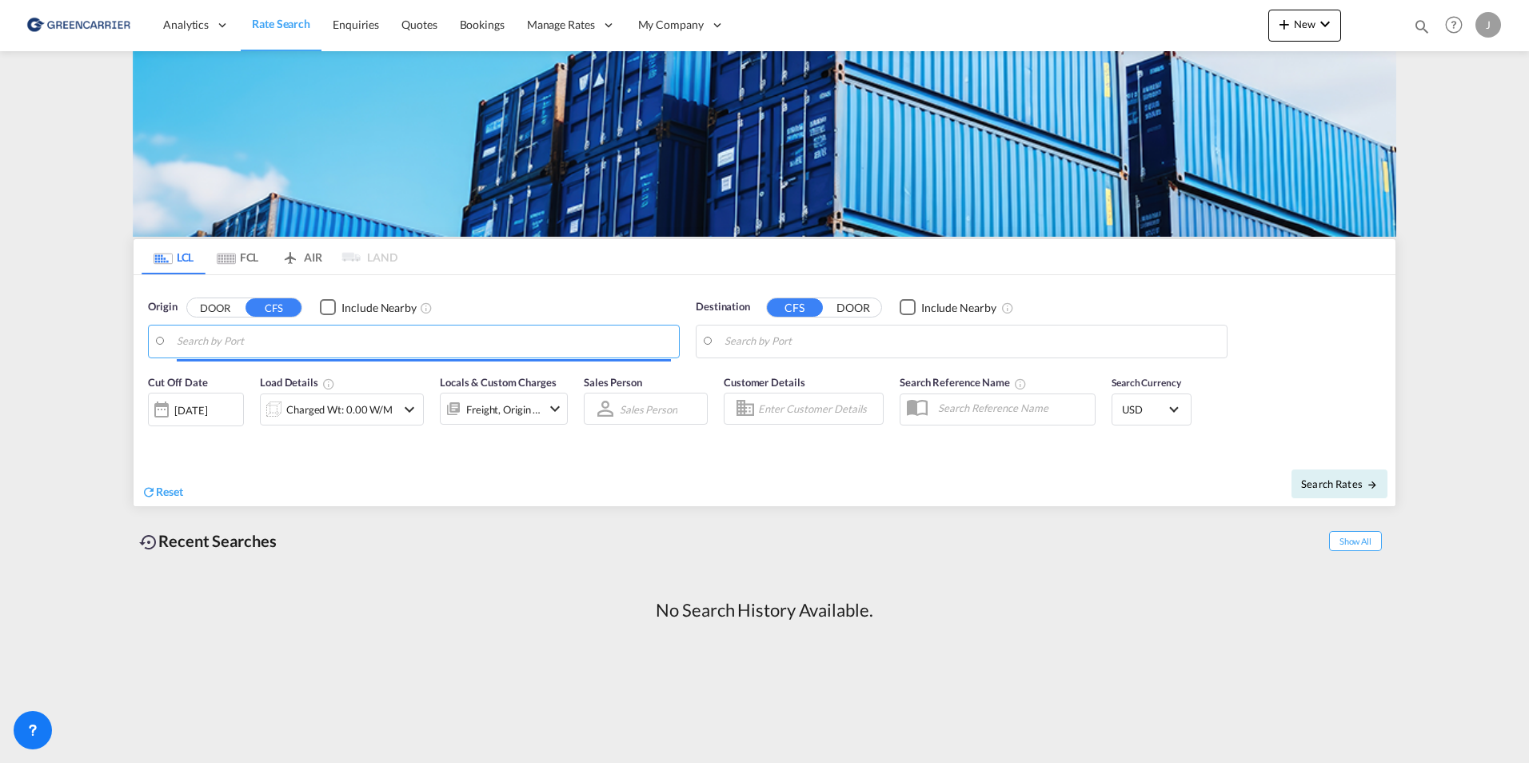
click at [277, 342] on input "Search by Port" at bounding box center [424, 342] width 494 height 24
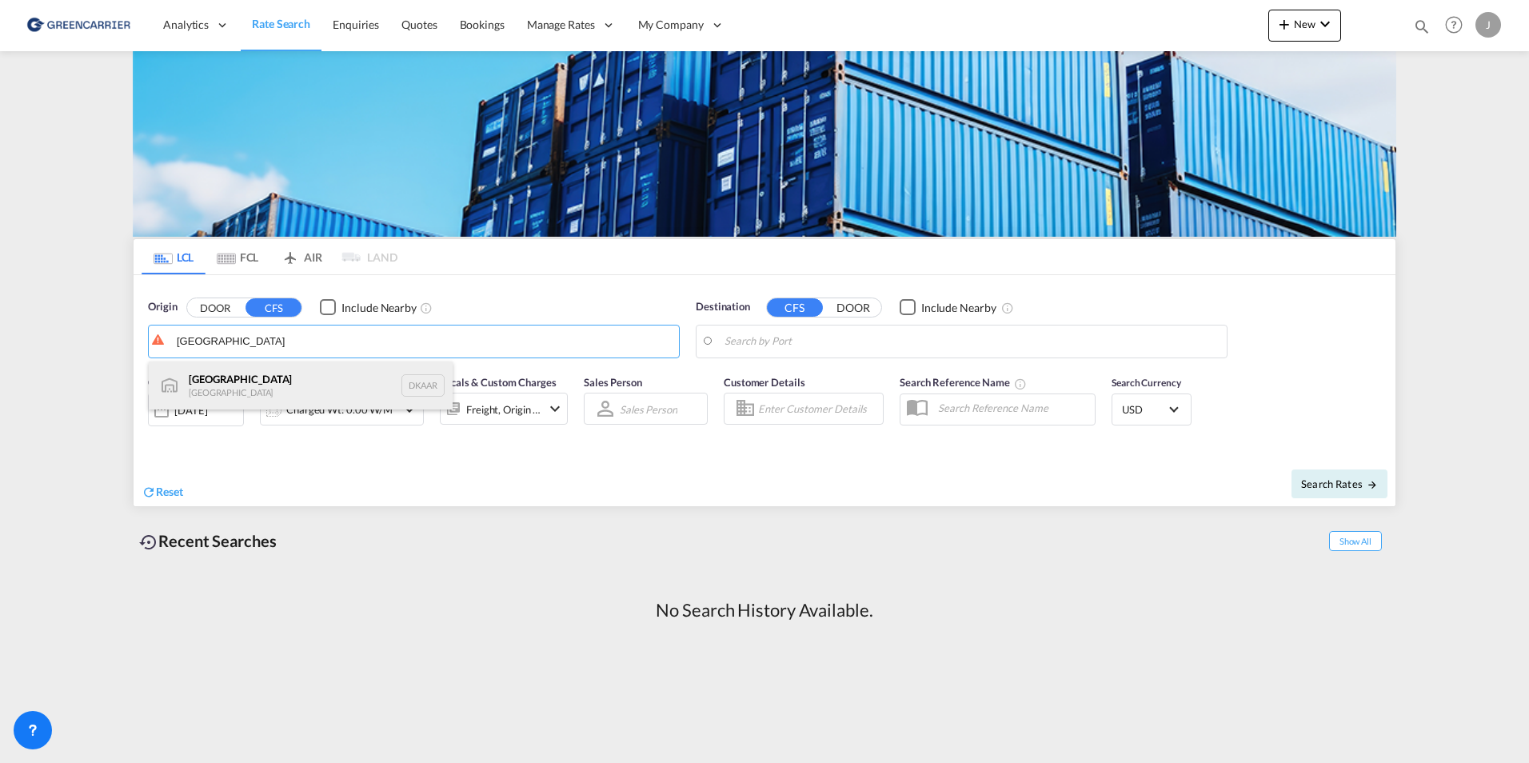
click at [195, 388] on div "Aarhus [GEOGRAPHIC_DATA] DKAAR" at bounding box center [301, 386] width 304 height 48
type input "[GEOGRAPHIC_DATA], [GEOGRAPHIC_DATA]"
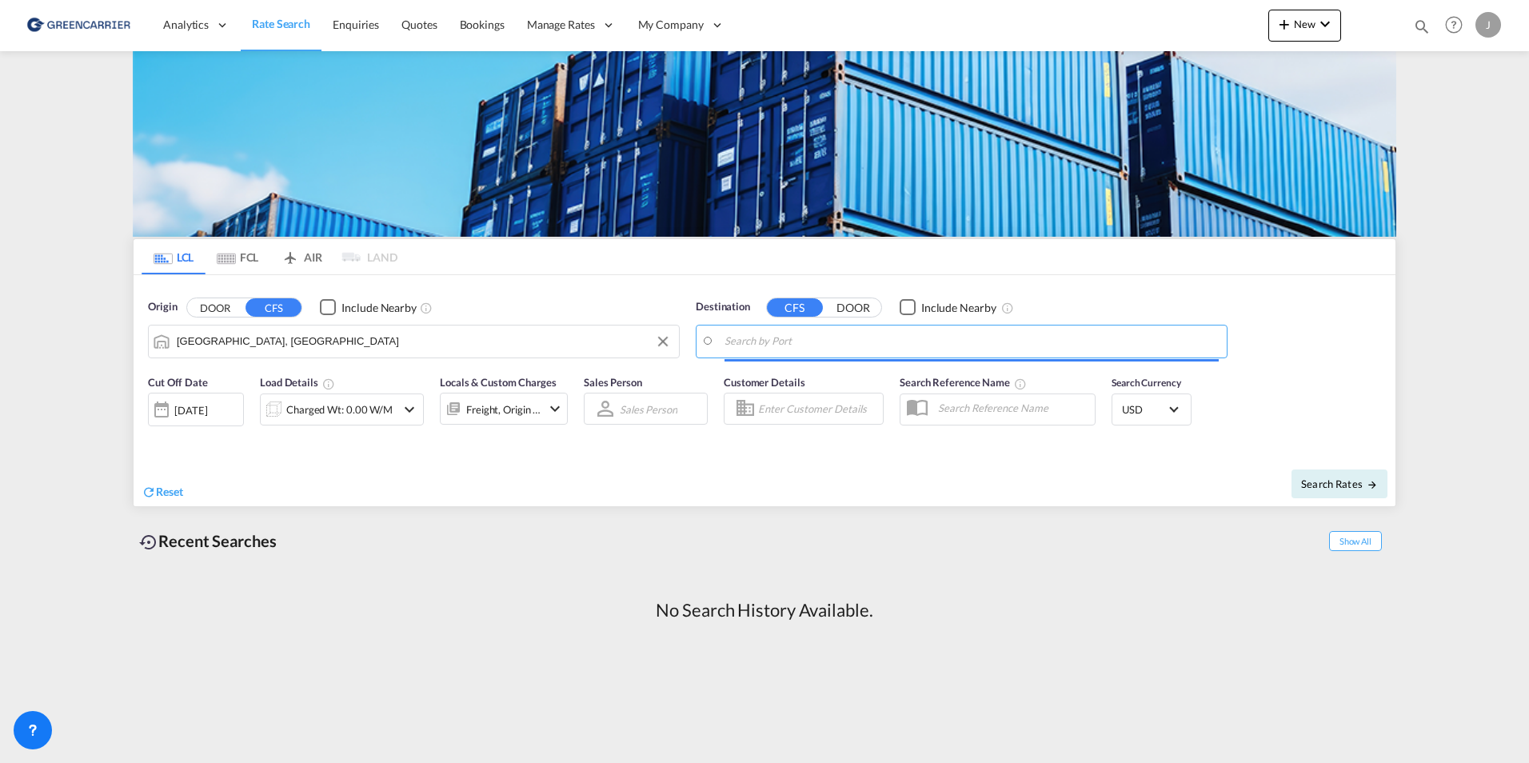
click at [779, 341] on input "Search by Port" at bounding box center [972, 342] width 494 height 24
paste input "[GEOGRAPHIC_DATA]"
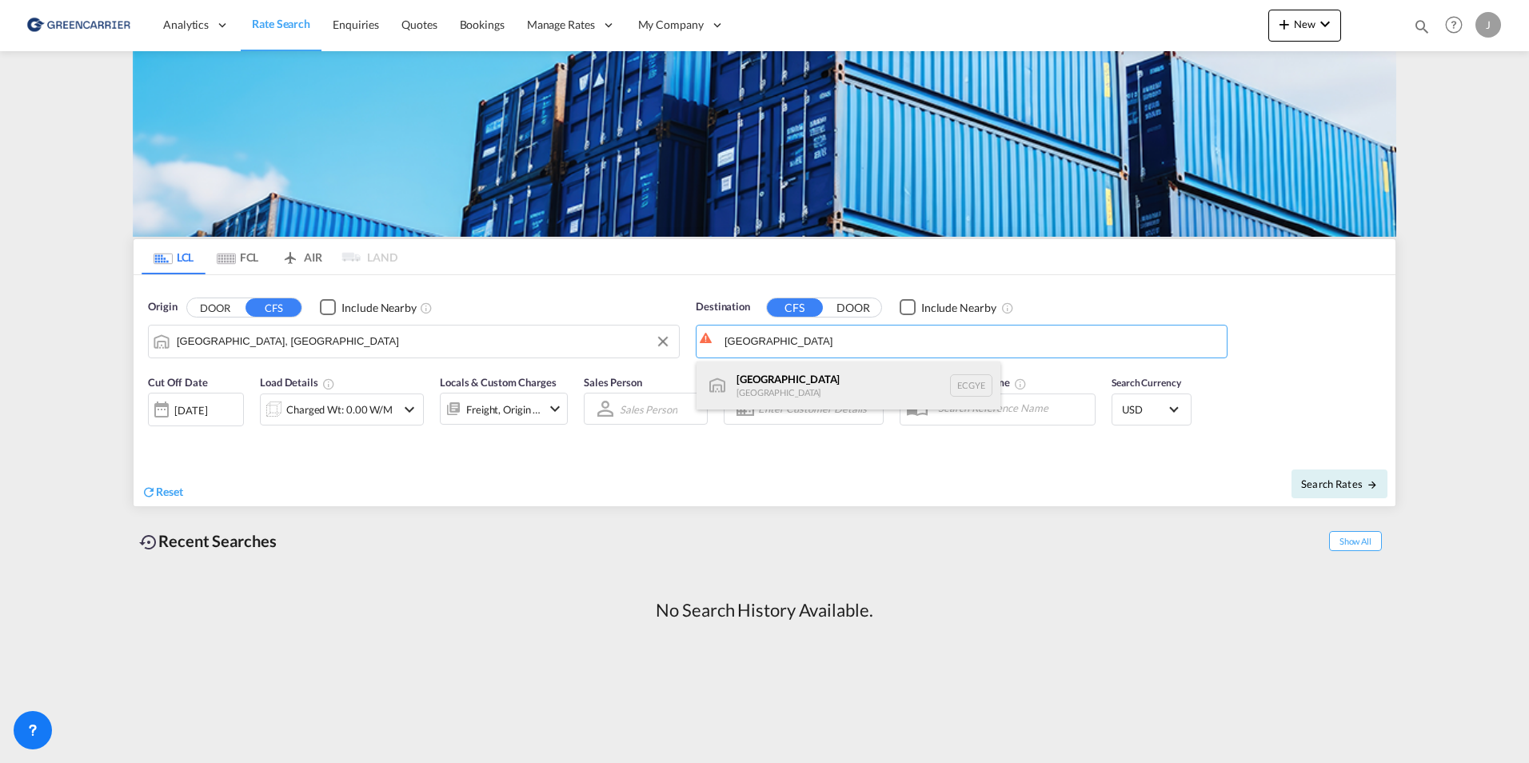
click at [762, 375] on div "Guayaquil [GEOGRAPHIC_DATA] [GEOGRAPHIC_DATA]" at bounding box center [849, 386] width 304 height 48
type input "[GEOGRAPHIC_DATA], ECGYE"
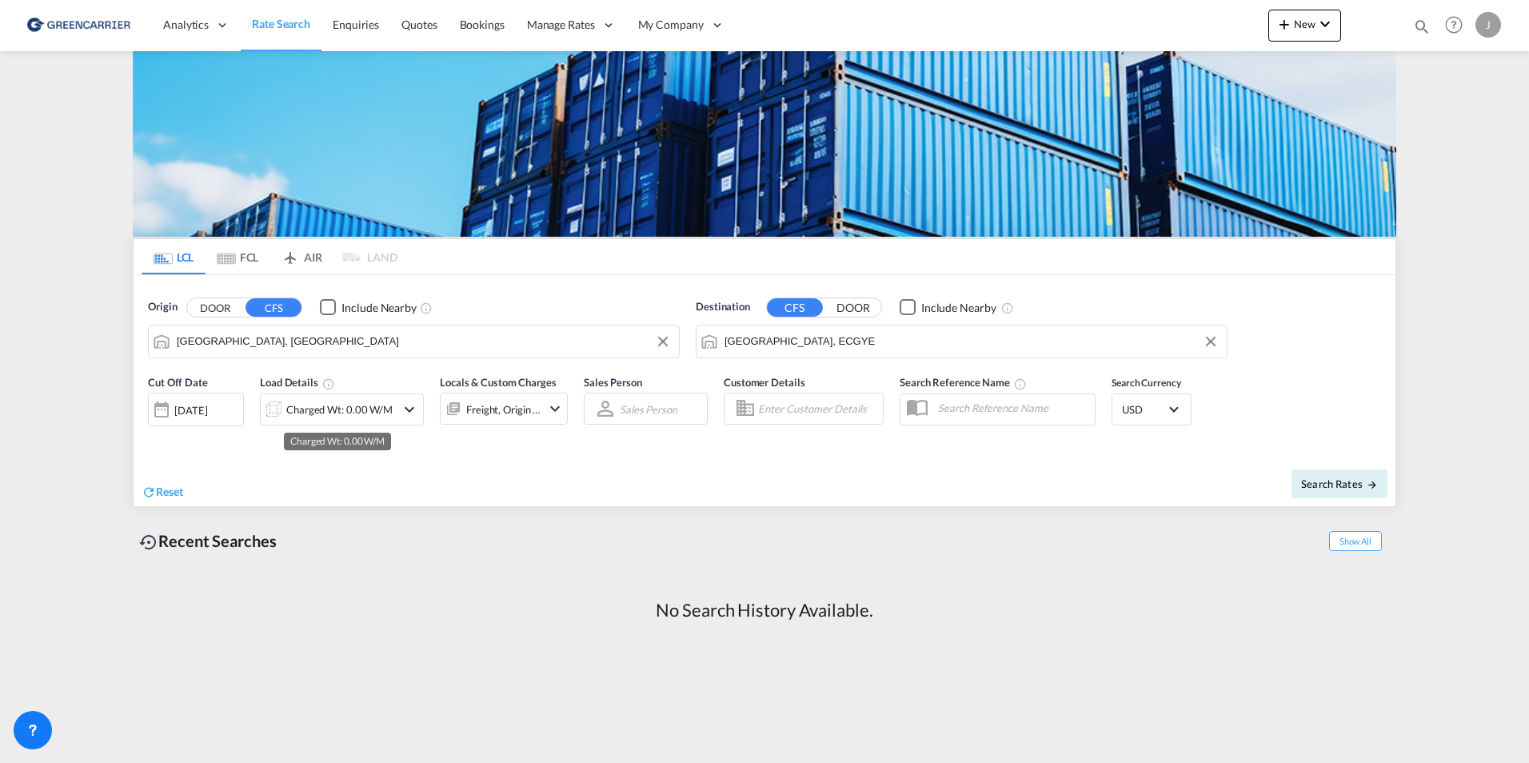
click at [346, 409] on div "Charged Wt: 0.00 W/M" at bounding box center [339, 409] width 106 height 22
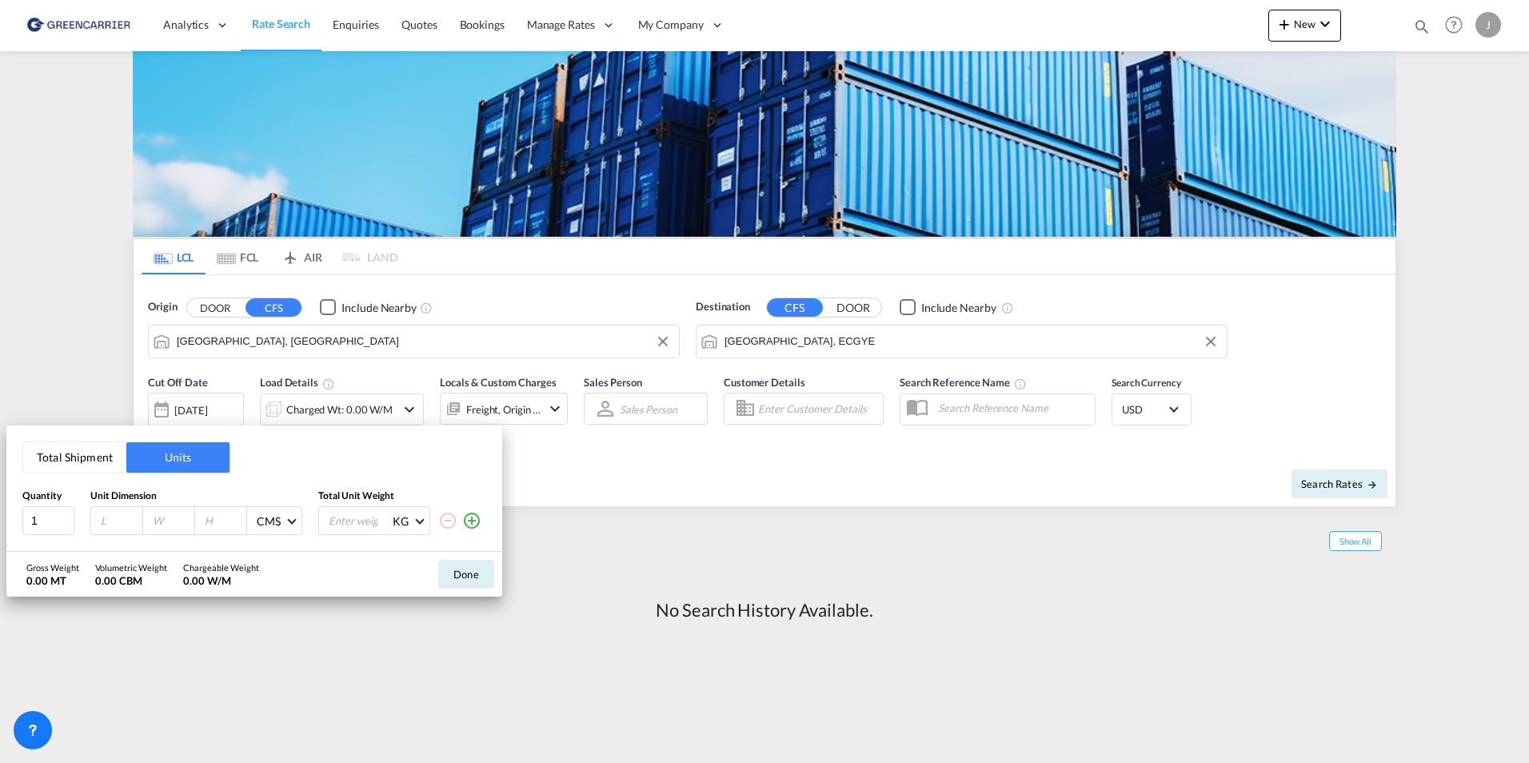
click at [103, 522] on input "number" at bounding box center [120, 520] width 43 height 14
type input "120"
type input "80"
type input "150"
type input "300"
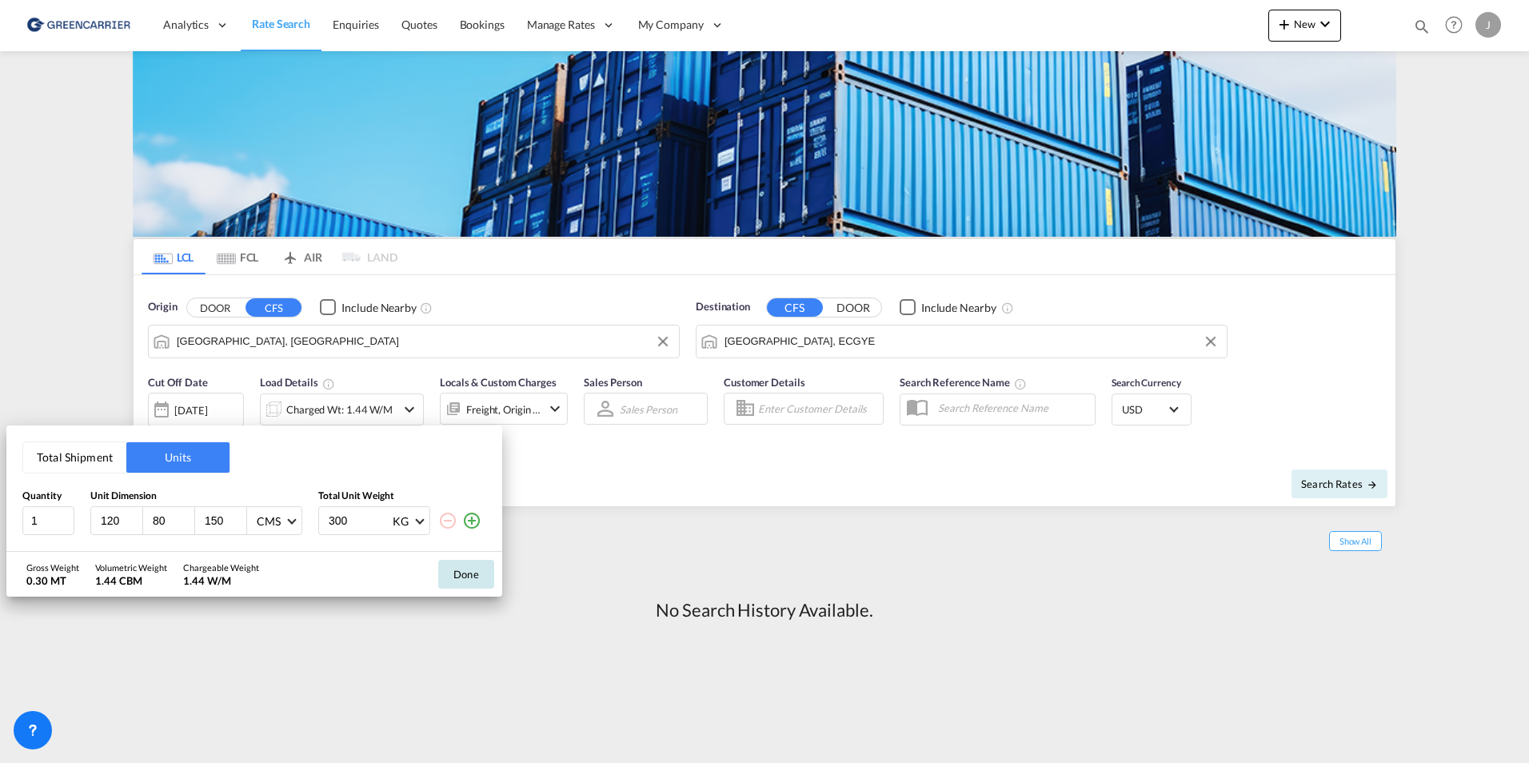
click at [462, 573] on button "Done" at bounding box center [466, 574] width 56 height 29
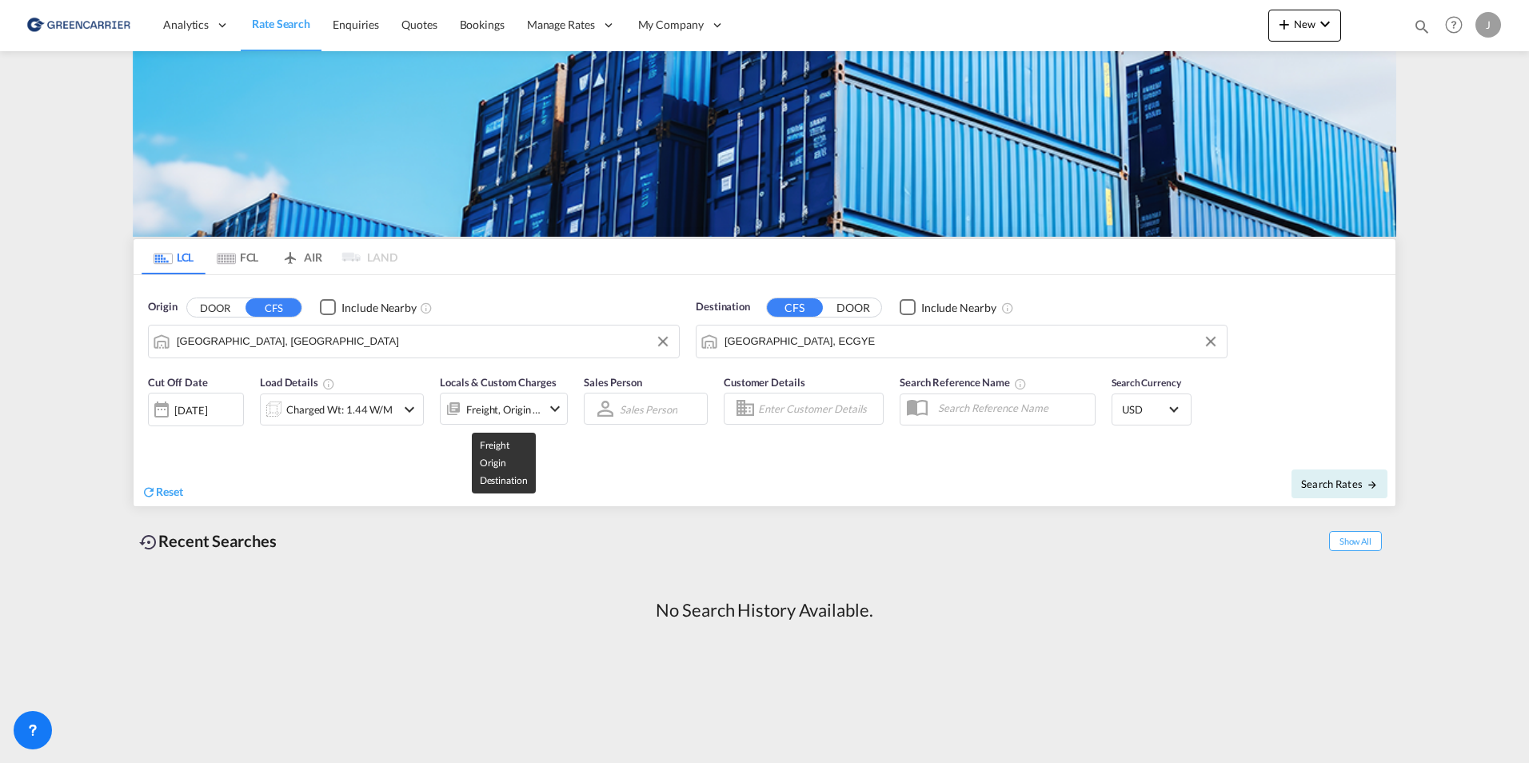
click at [534, 411] on div "Freight, Origin +1" at bounding box center [503, 409] width 75 height 22
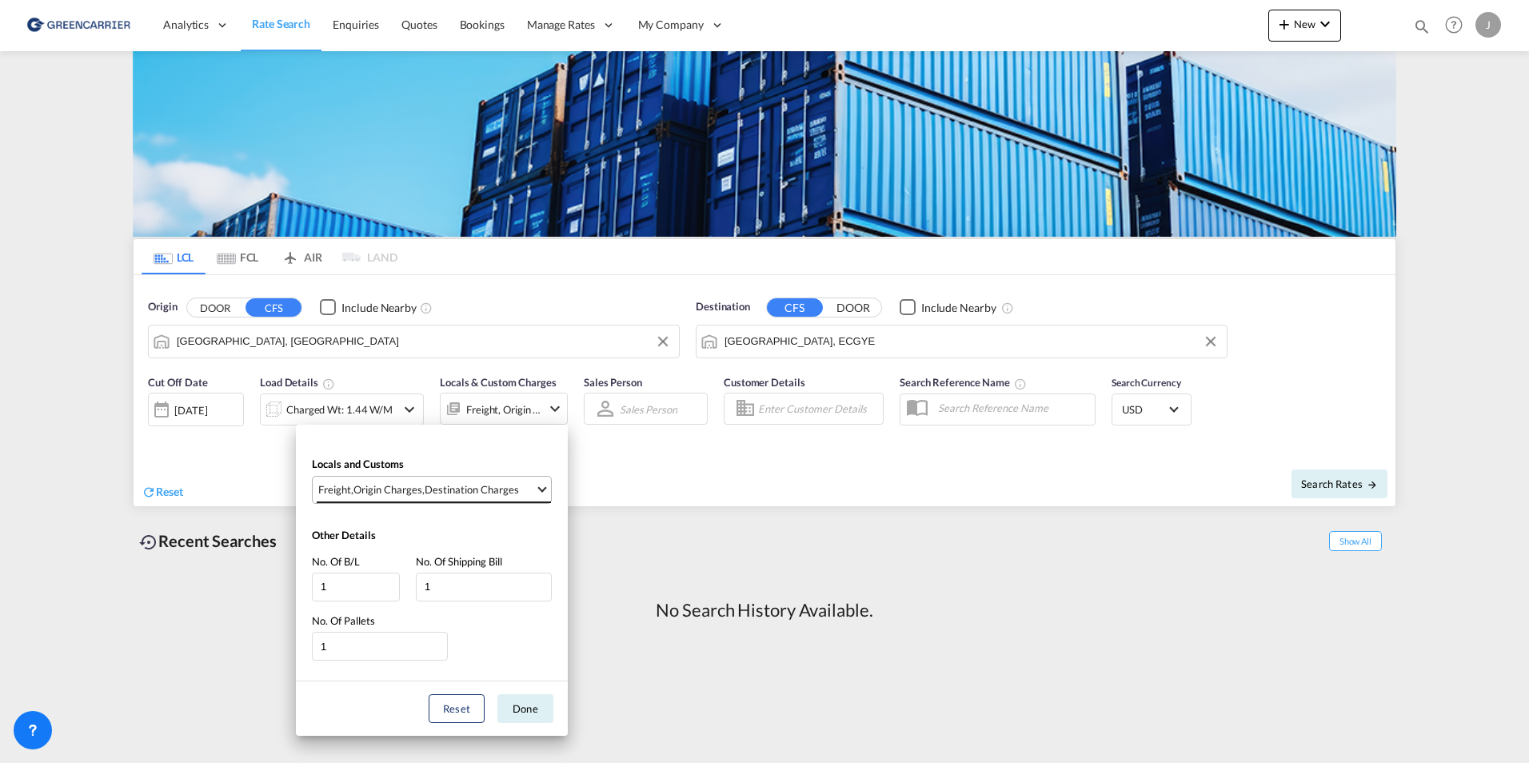
click at [525, 479] on md-select-value "Freight , Origin Charges , Destination Charges" at bounding box center [434, 490] width 234 height 26
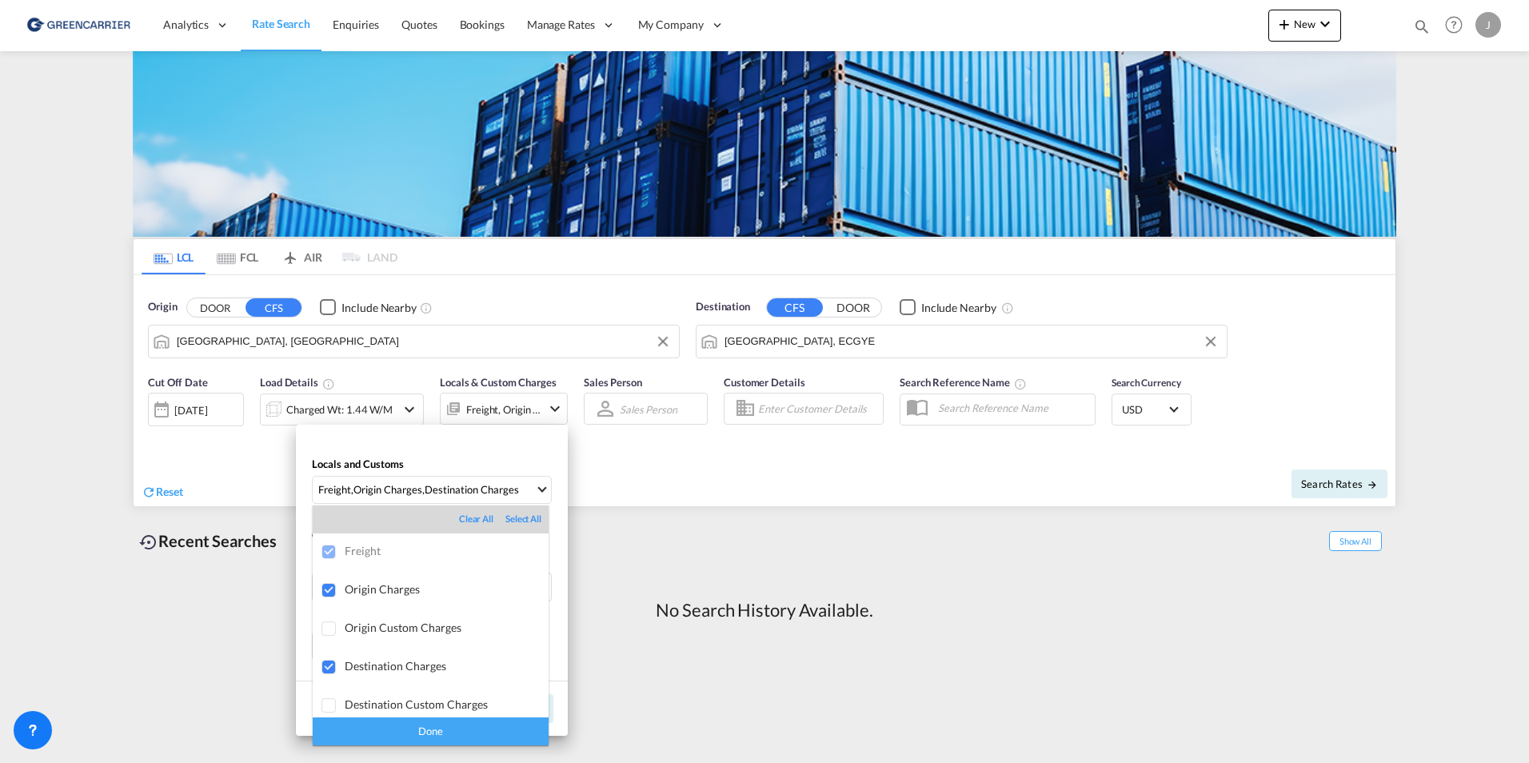
click at [470, 737] on div "Done" at bounding box center [431, 731] width 236 height 28
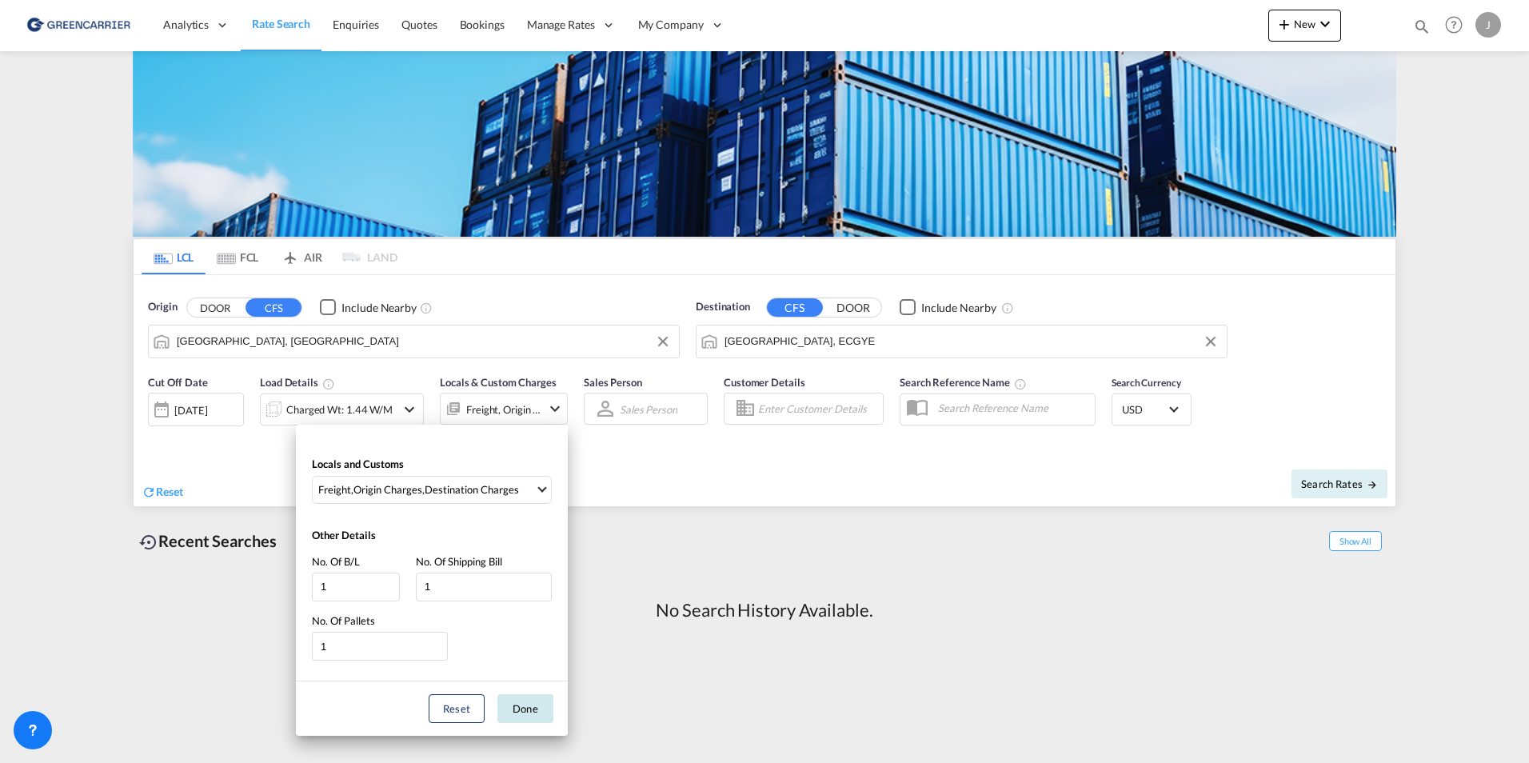
click at [511, 714] on button "Done" at bounding box center [525, 708] width 56 height 29
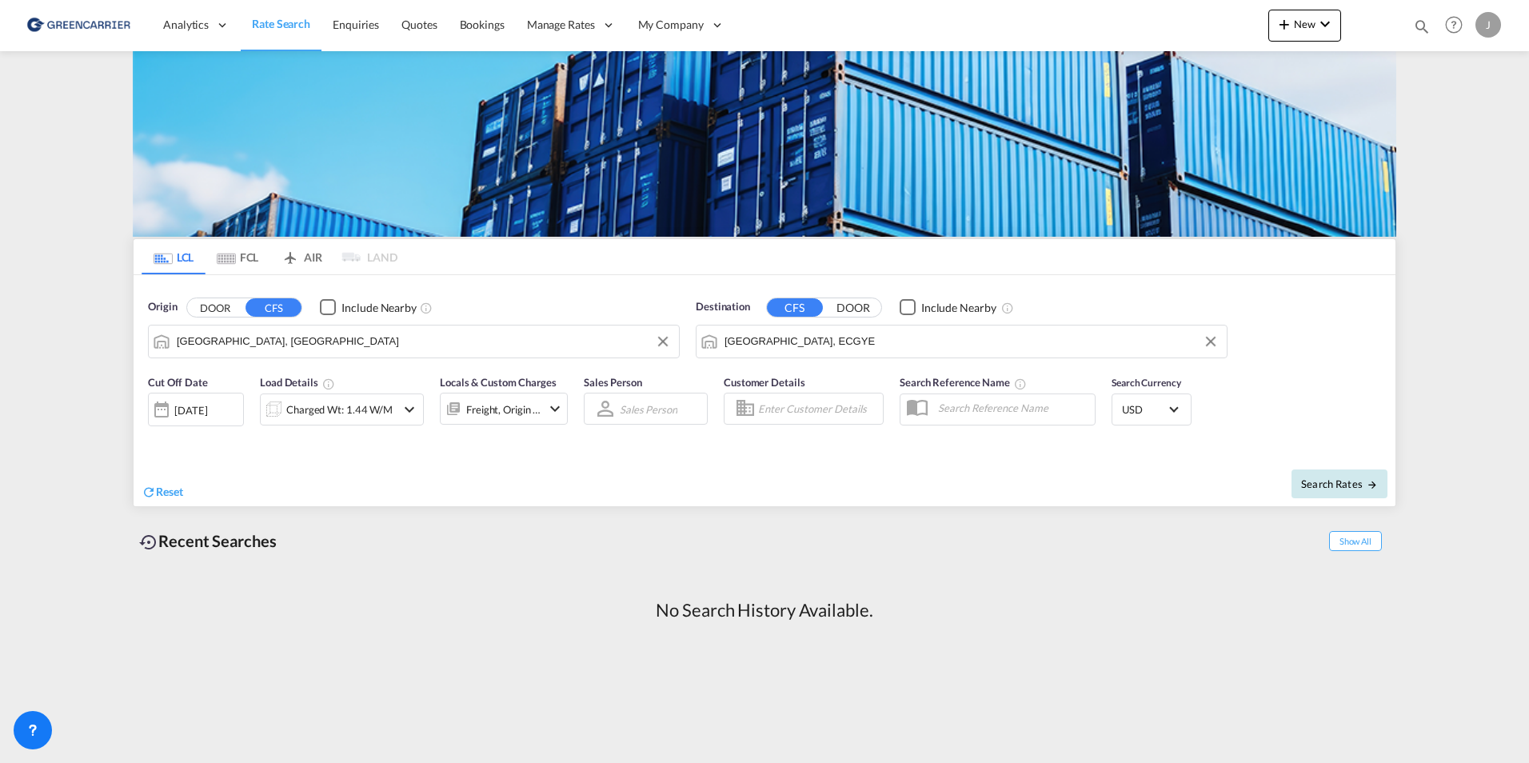
click at [1344, 491] on button "Search Rates" at bounding box center [1340, 483] width 96 height 29
type input "DKAAR to ECGYE / [DATE]"
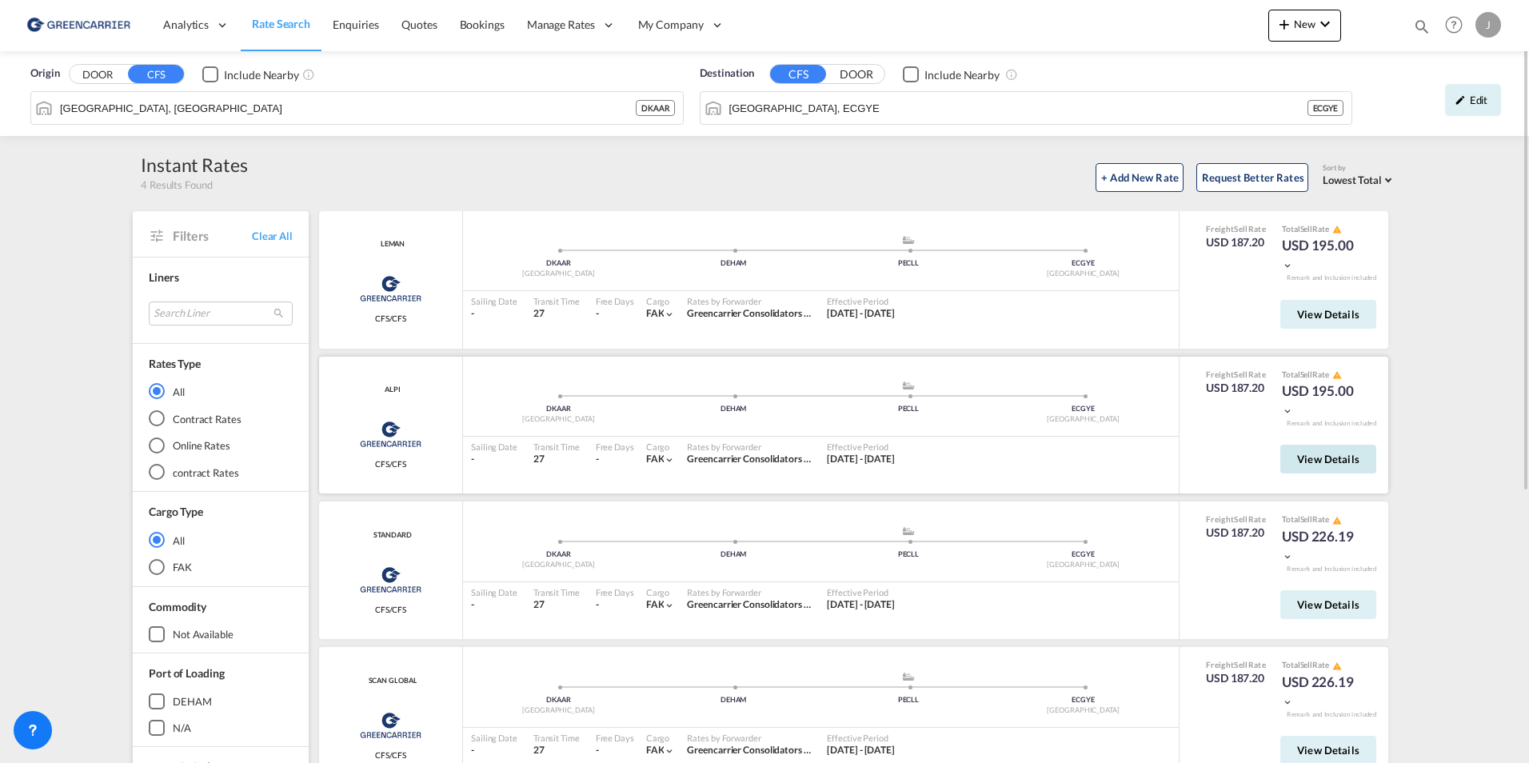
click at [1325, 454] on span "View Details" at bounding box center [1328, 459] width 62 height 13
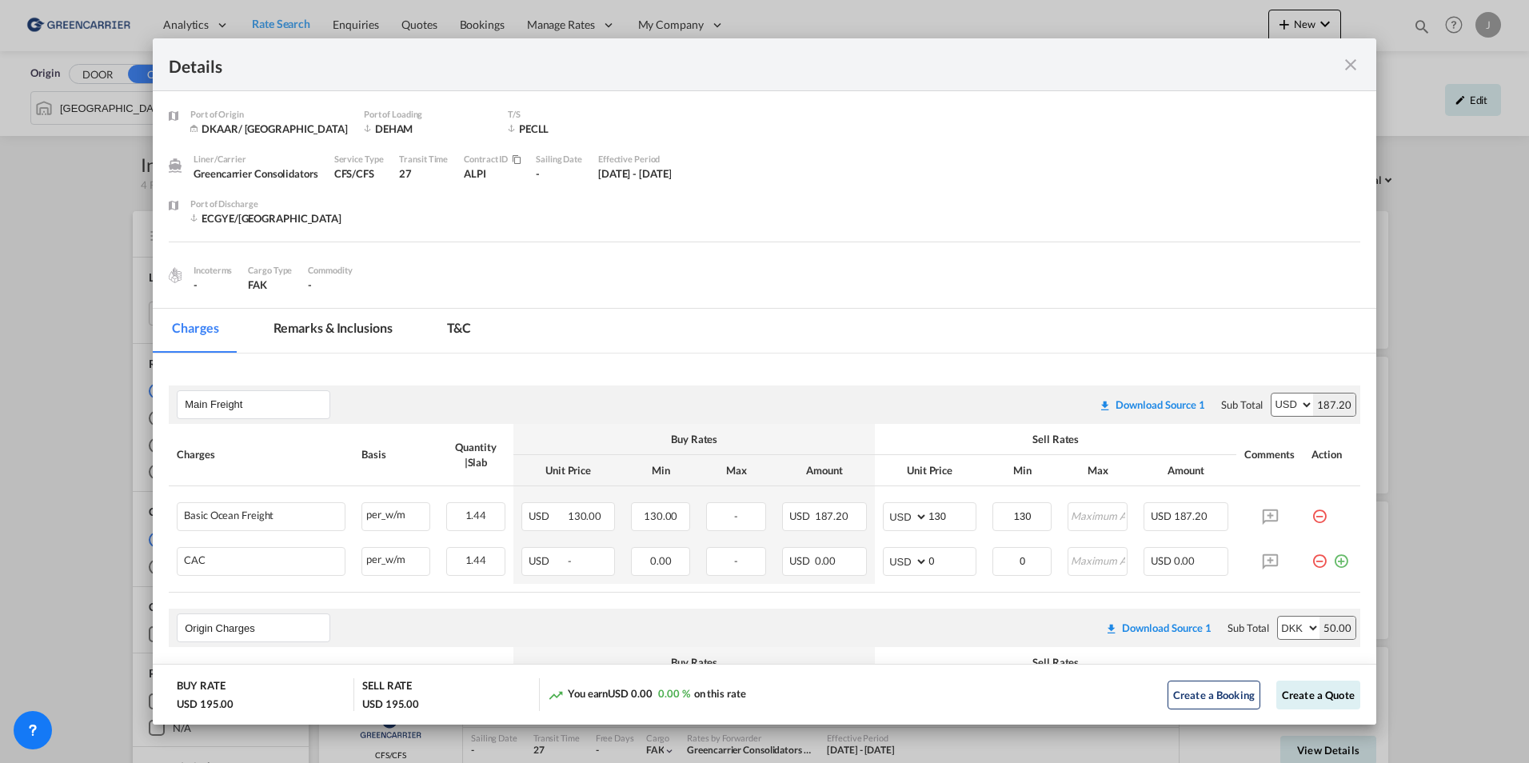
click at [1349, 61] on md-icon "icon-close fg-AAA8AD m-0 cursor" at bounding box center [1350, 64] width 19 height 19
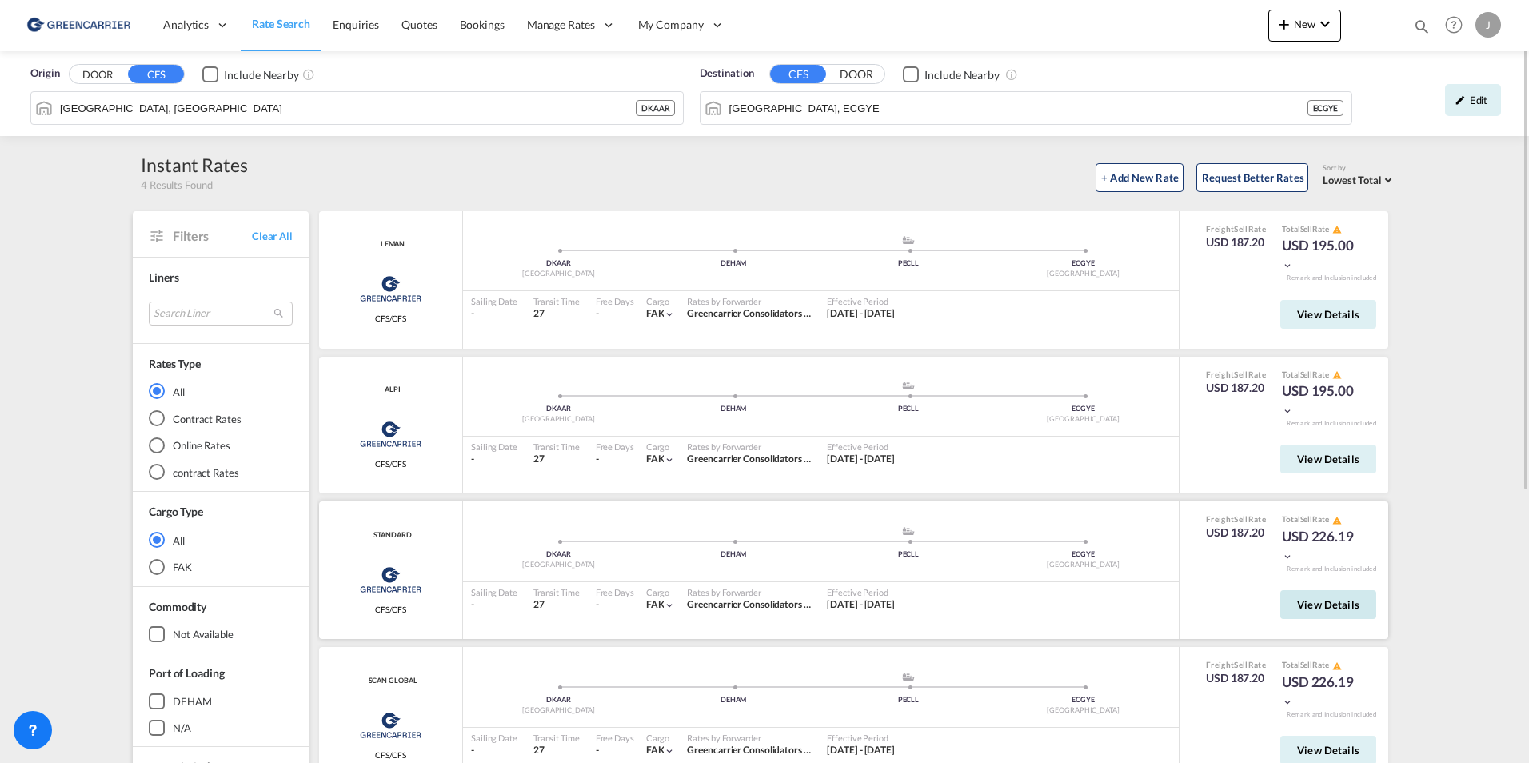
click at [1287, 607] on button "View Details" at bounding box center [1329, 604] width 96 height 29
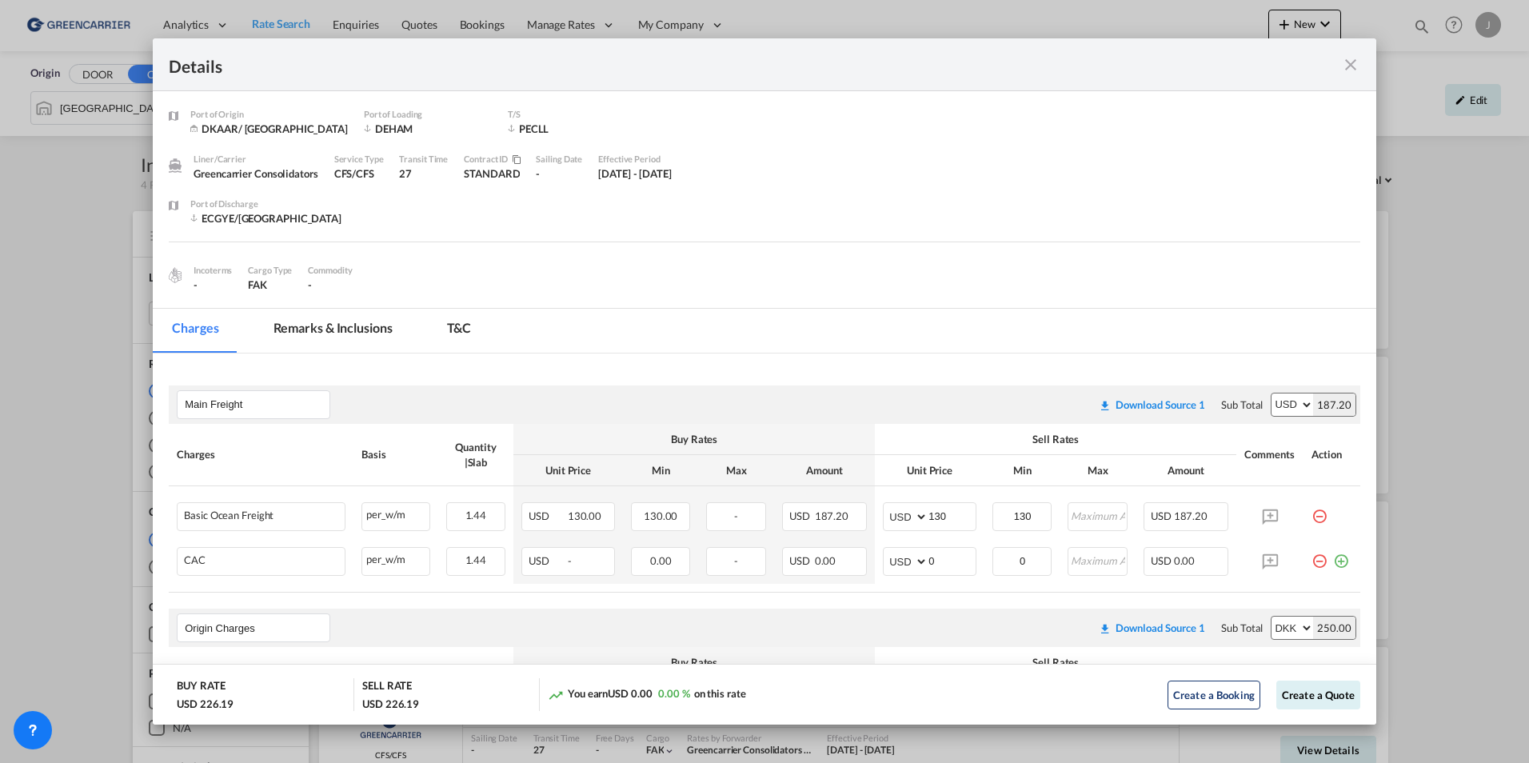
click at [1339, 66] on div "Port of ..." at bounding box center [1300, 64] width 119 height 20
click at [1345, 62] on md-icon "icon-close fg-AAA8AD m-0 cursor" at bounding box center [1350, 64] width 19 height 19
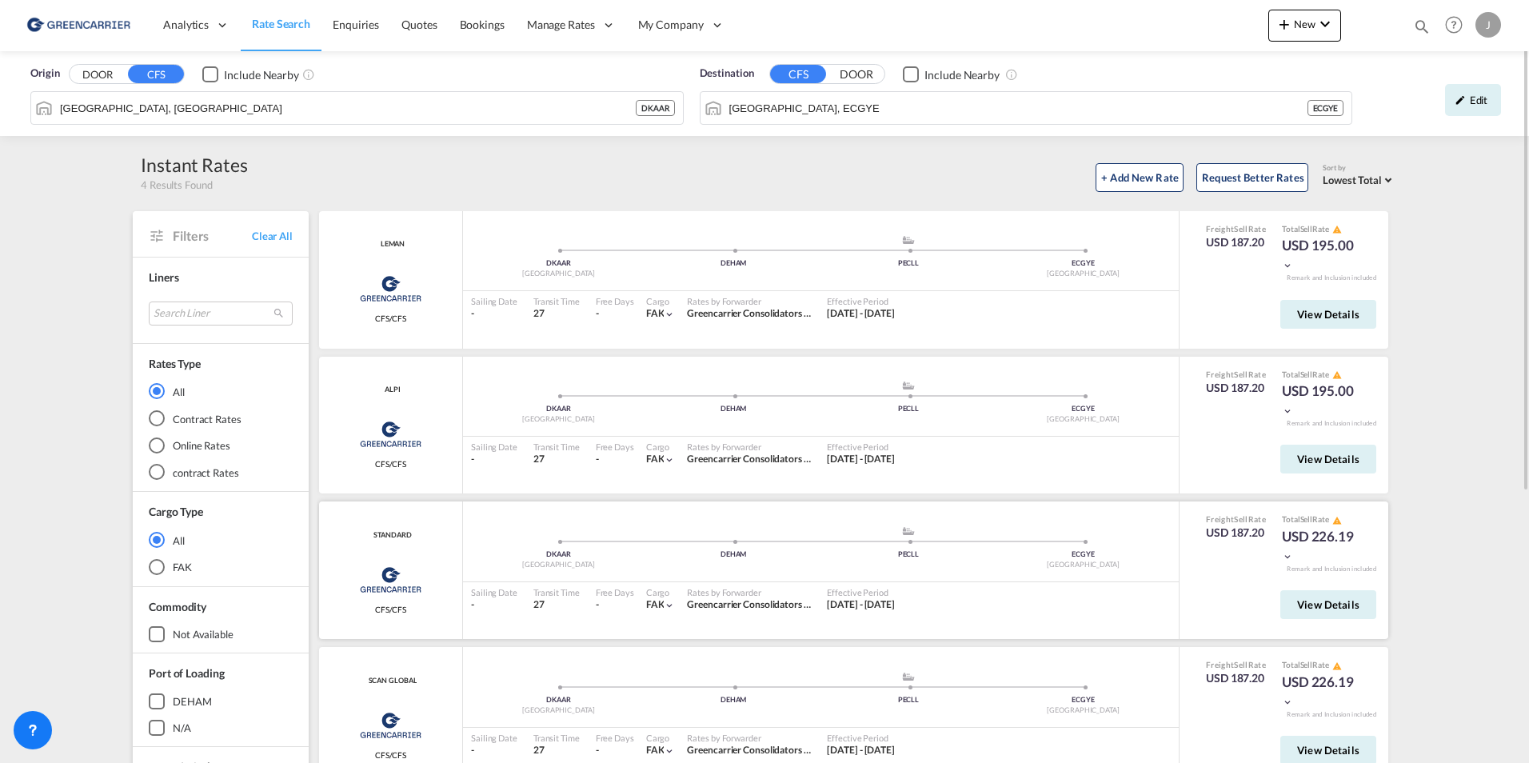
drag, startPoint x: 913, startPoint y: 545, endPoint x: 923, endPoint y: 561, distance: 18.4
click at [923, 561] on div "DKAAR Aarhus .a{fill:#aaa8ad;} .a{fill:#aaa8ad;} DEHAM PECLL ECGYE [GEOGRAPHIC_…" at bounding box center [821, 549] width 716 height 48
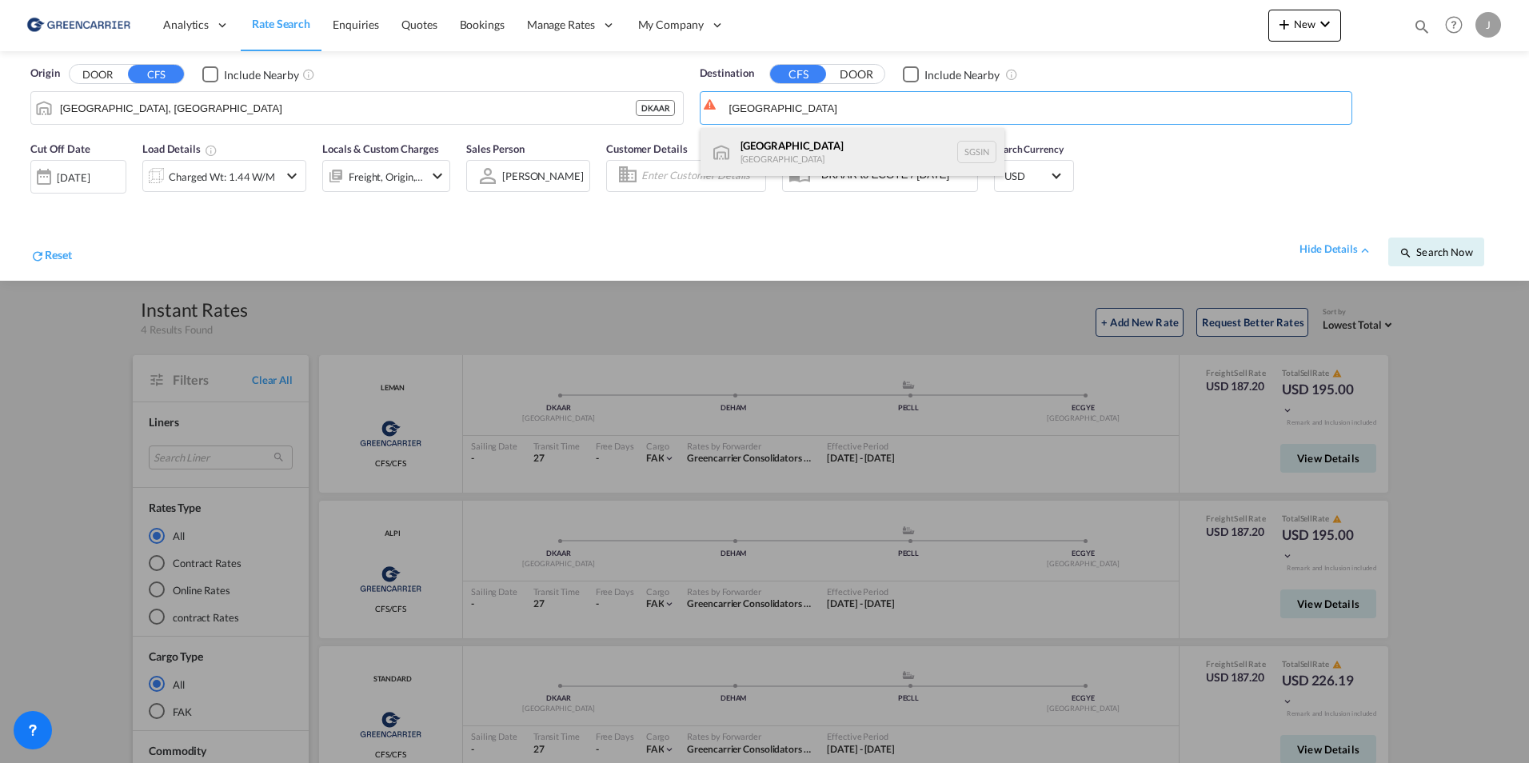
click at [767, 153] on div "Singapore [GEOGRAPHIC_DATA] [GEOGRAPHIC_DATA]" at bounding box center [853, 152] width 304 height 48
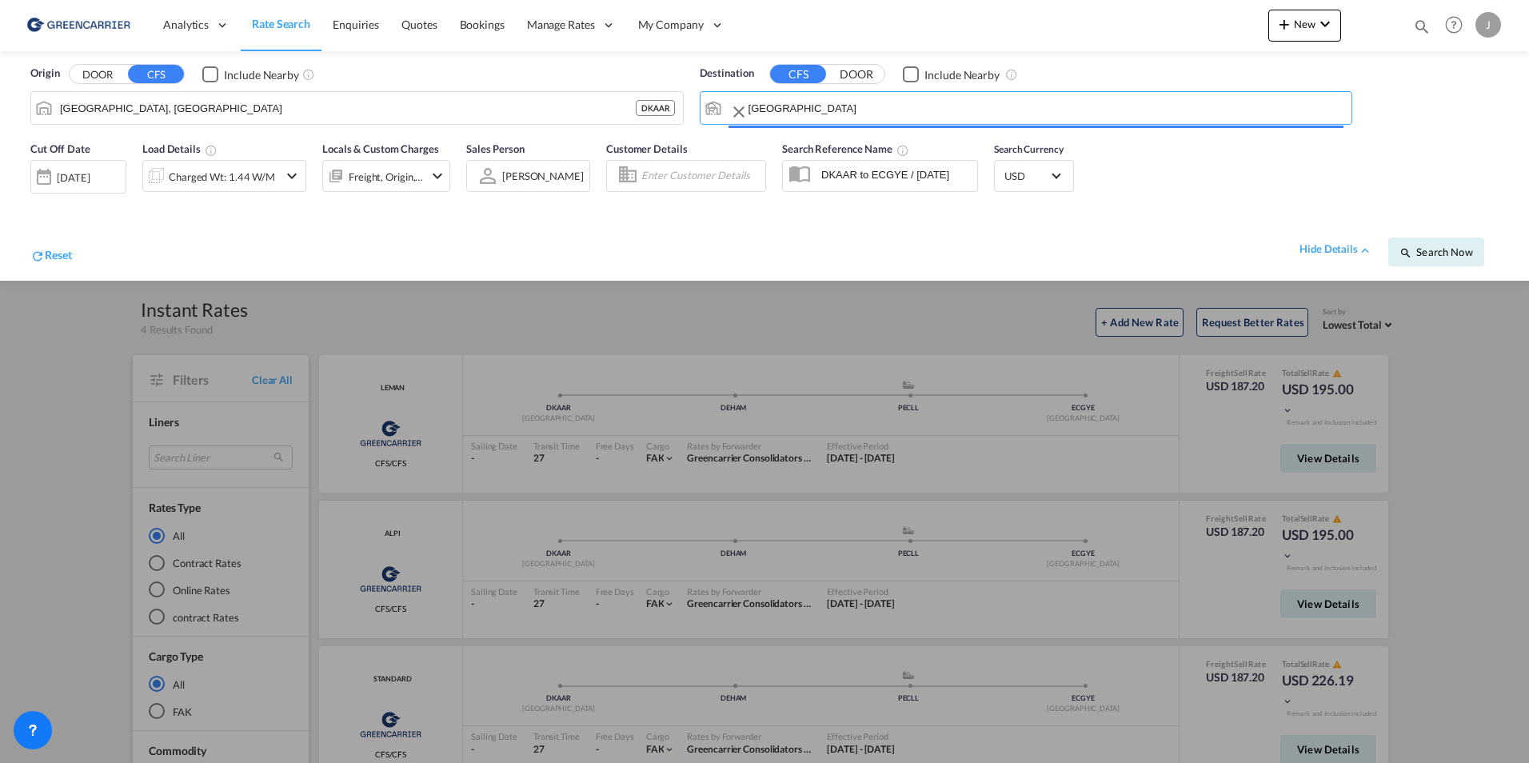
type input "[GEOGRAPHIC_DATA], SGSIN"
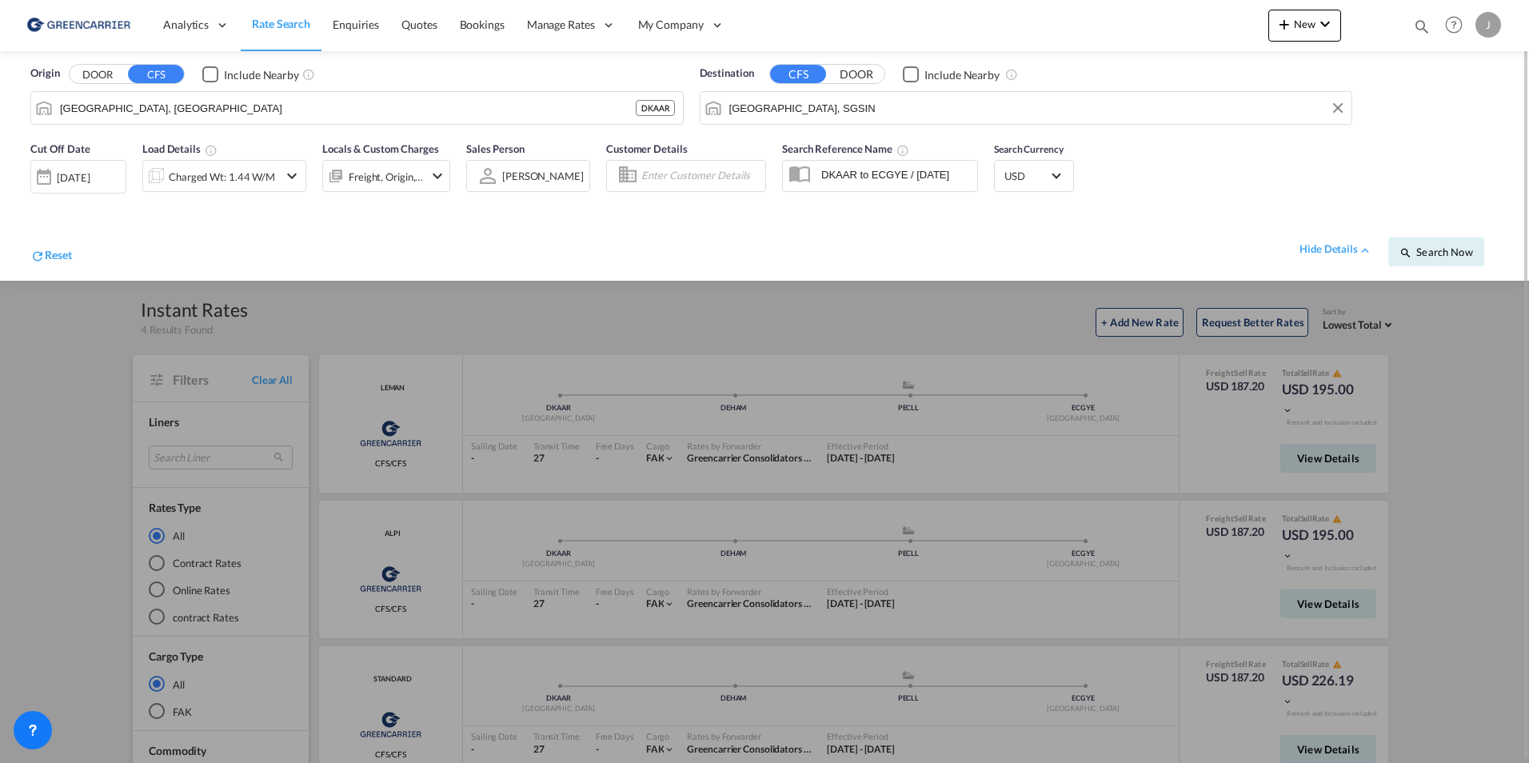
click at [1061, 216] on div "Reset hide details Search Now" at bounding box center [764, 244] width 1484 height 62
click at [1448, 254] on span "Search Now" at bounding box center [1436, 252] width 73 height 13
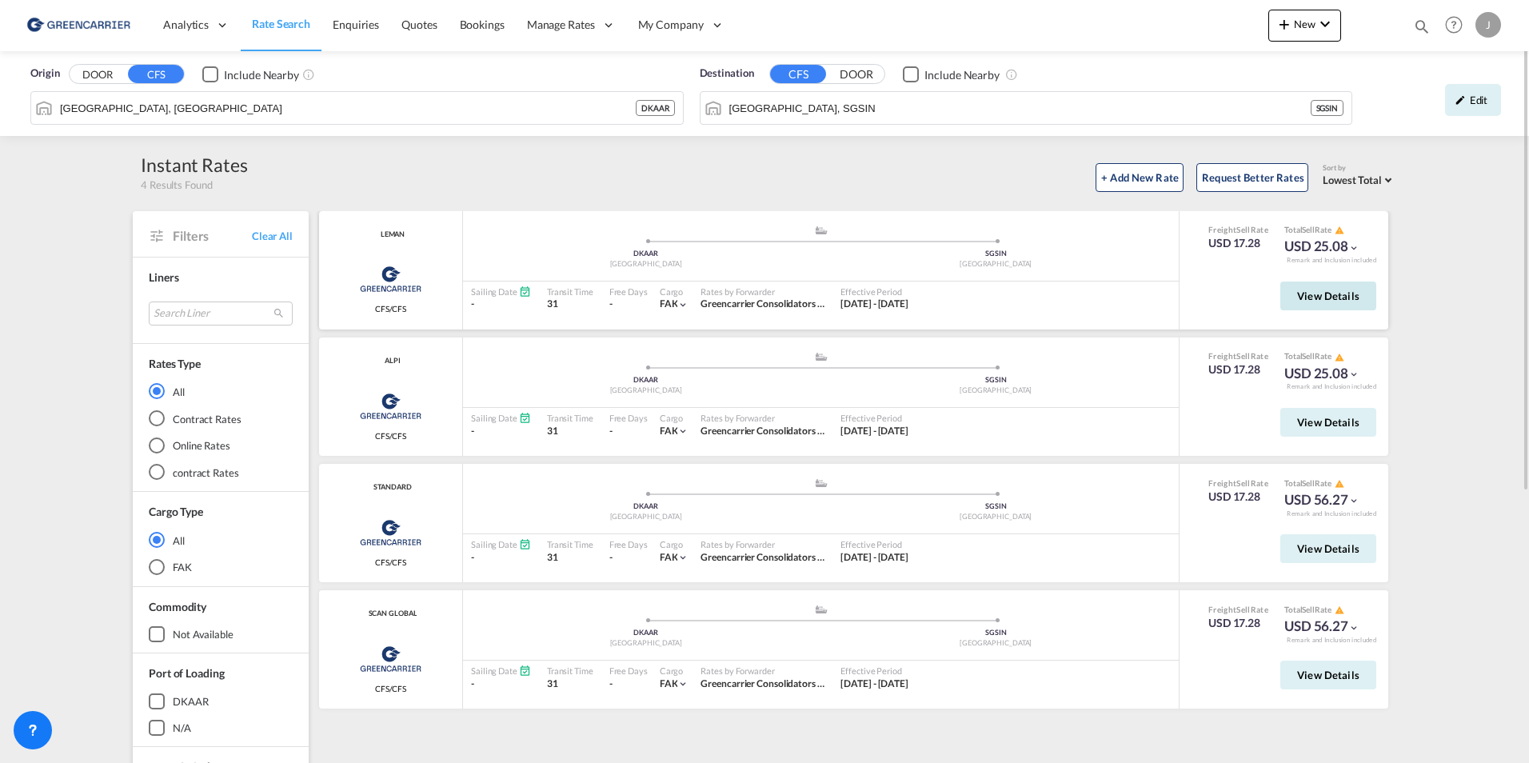
click at [1349, 293] on span "View Details" at bounding box center [1328, 296] width 62 height 13
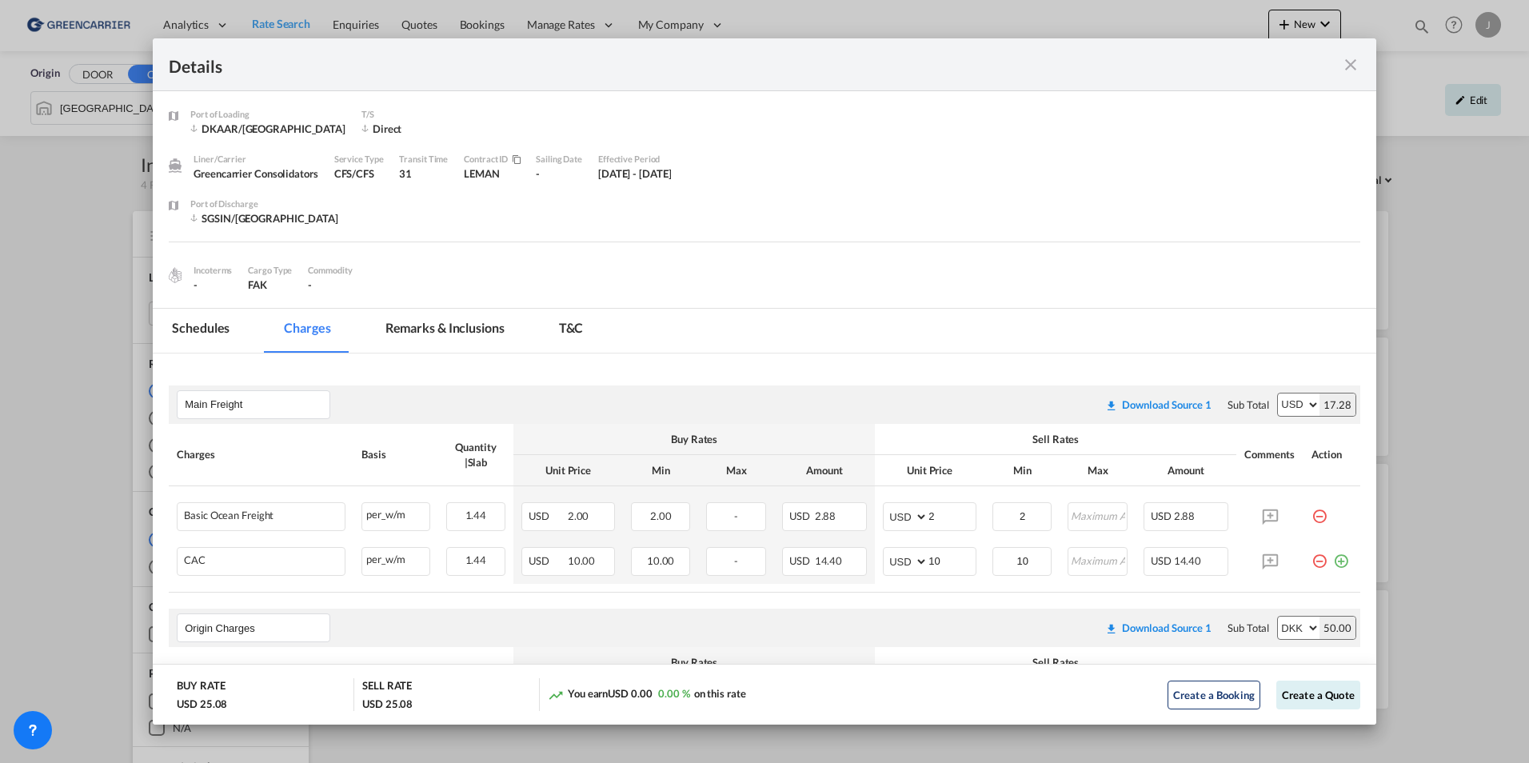
click at [200, 330] on md-tab-item "Schedules" at bounding box center [201, 331] width 96 height 44
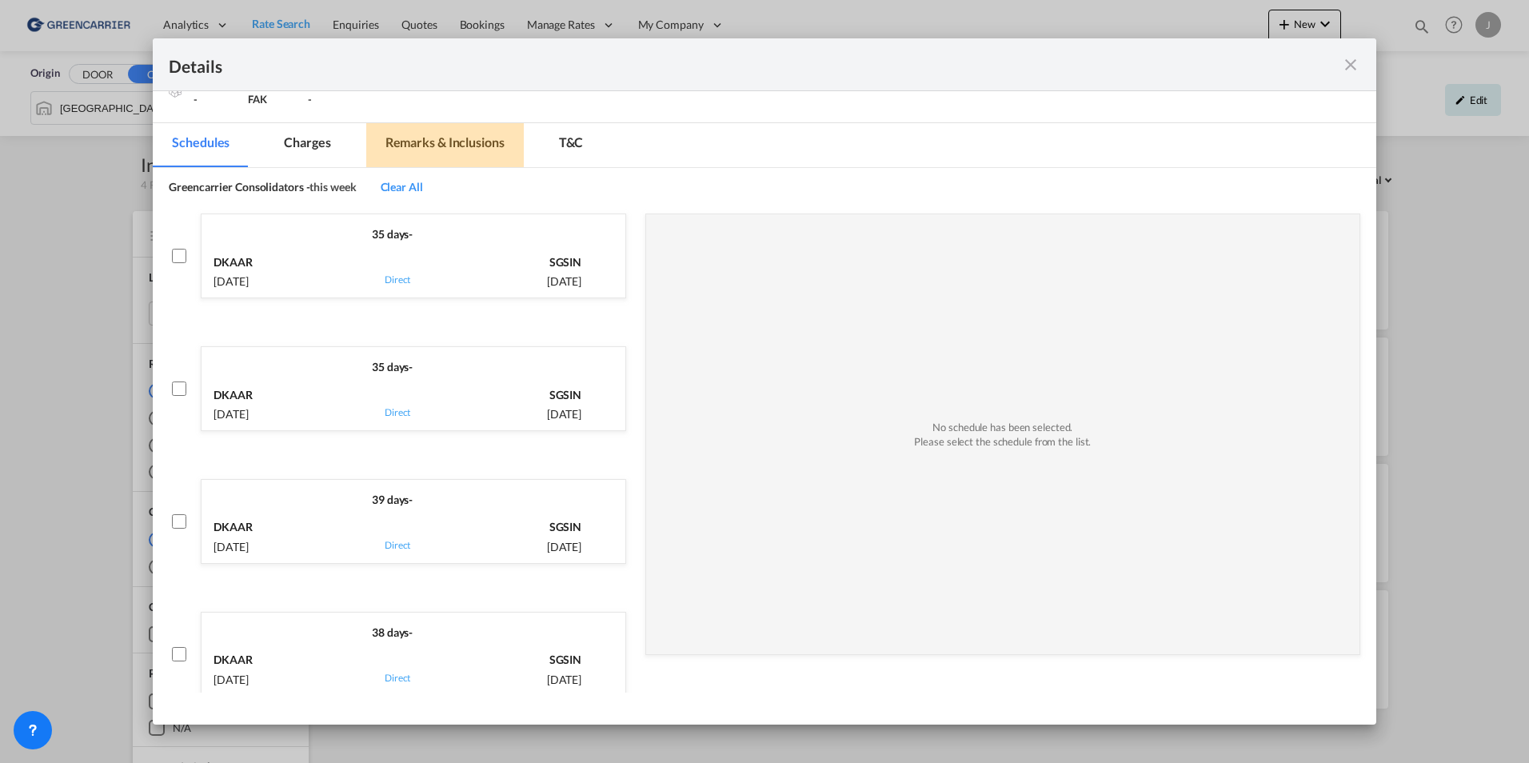
click at [471, 145] on md-tab-item "Remarks & Inclusions" at bounding box center [445, 145] width 158 height 44
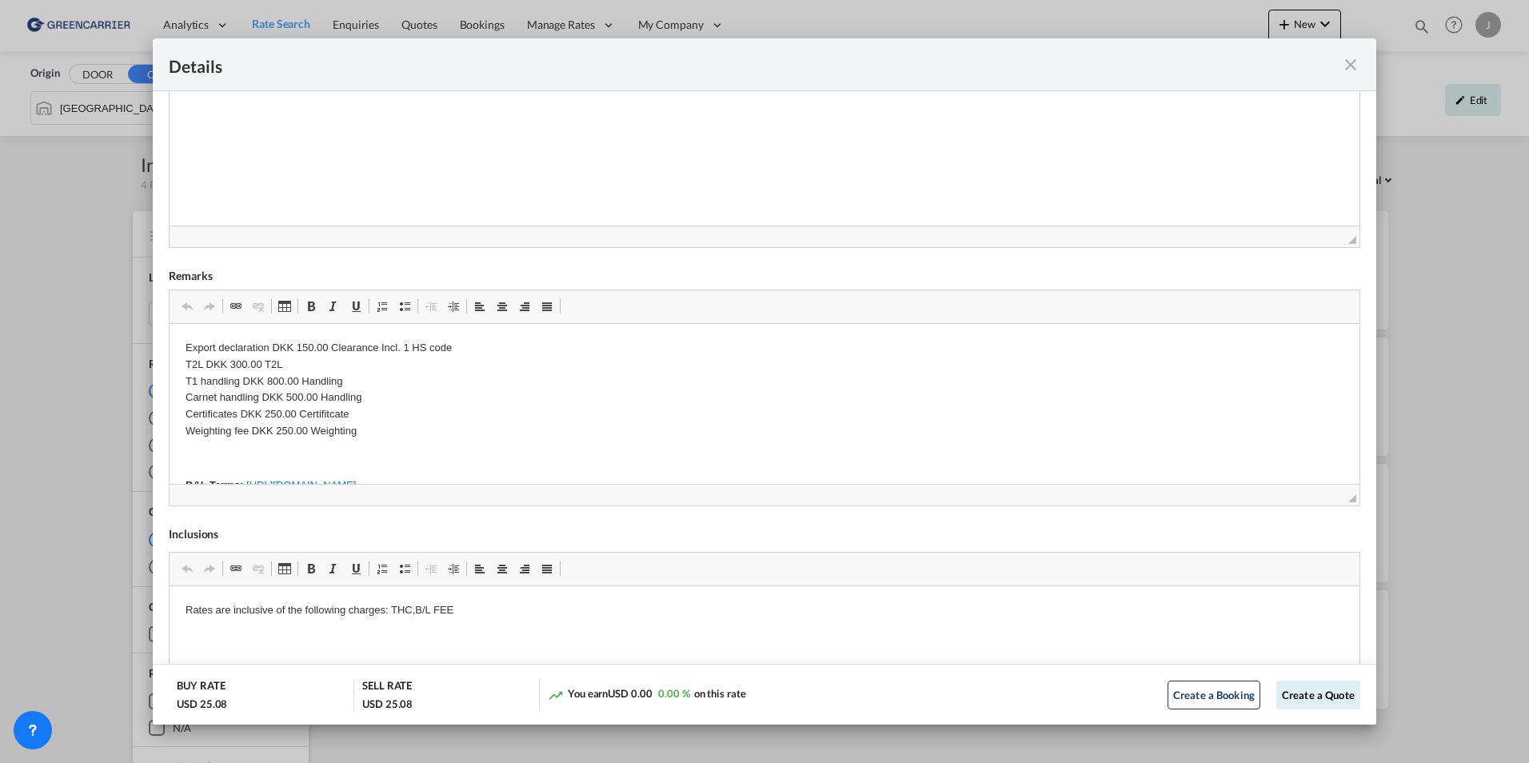
scroll to position [400, 0]
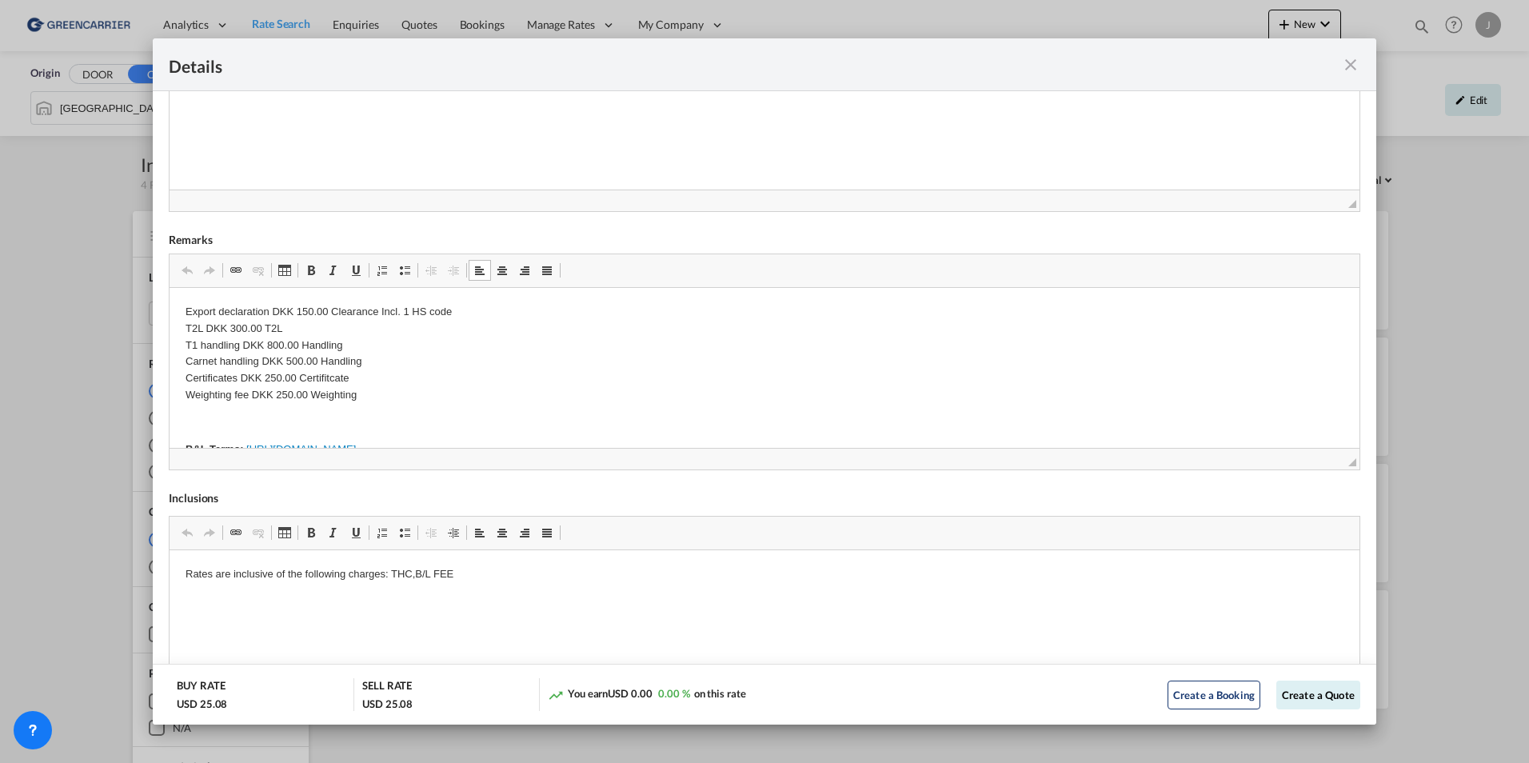
drag, startPoint x: 185, startPoint y: 355, endPoint x: 262, endPoint y: 360, distance: 77.7
drag, startPoint x: 377, startPoint y: 358, endPoint x: 188, endPoint y: 364, distance: 188.8
click at [188, 364] on p "Export declaration DKK 150.00 Clearance Incl. 1 HS code T2L DKK 300.00 T2L T1 h…" at bounding box center [765, 353] width 1158 height 100
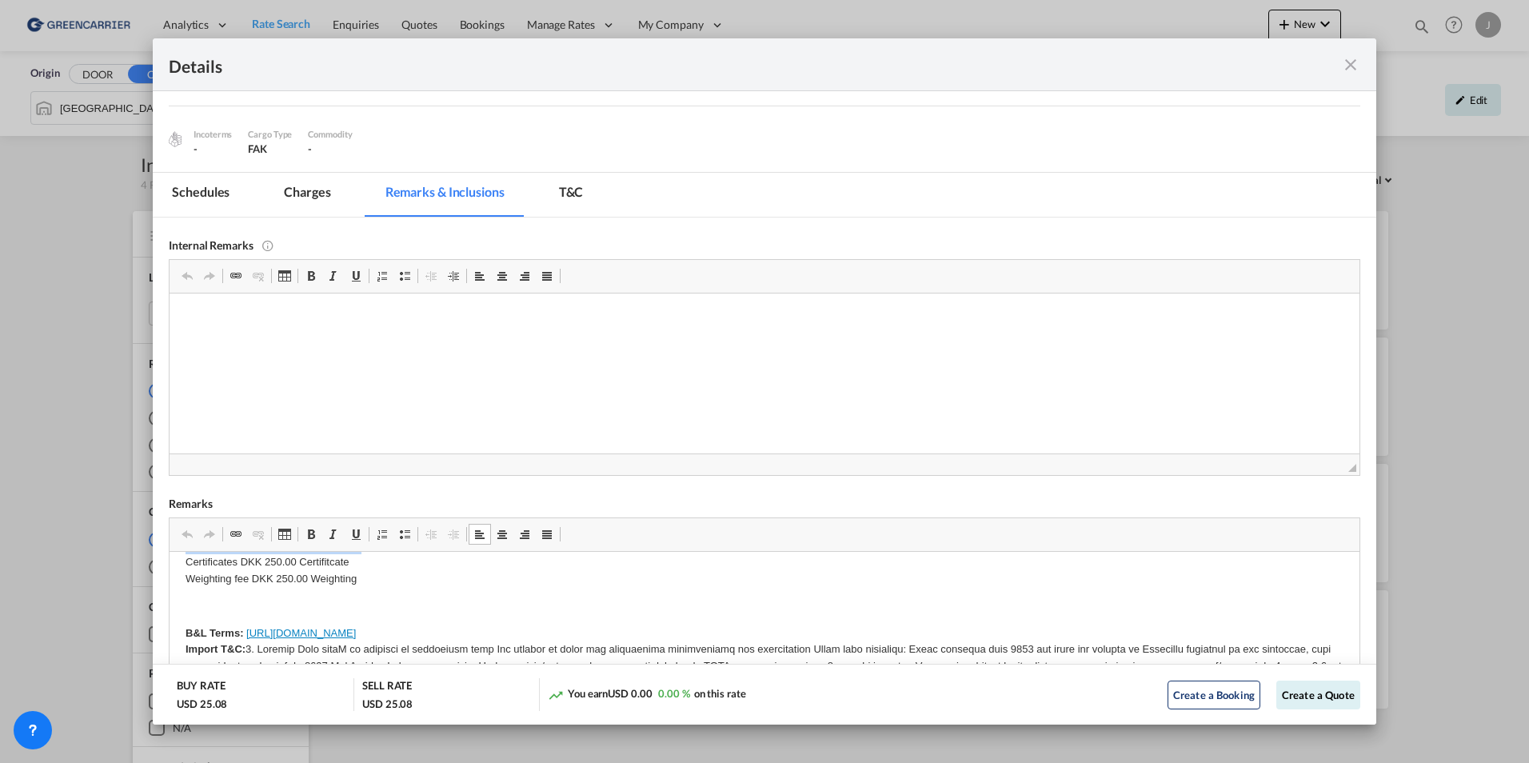
scroll to position [0, 0]
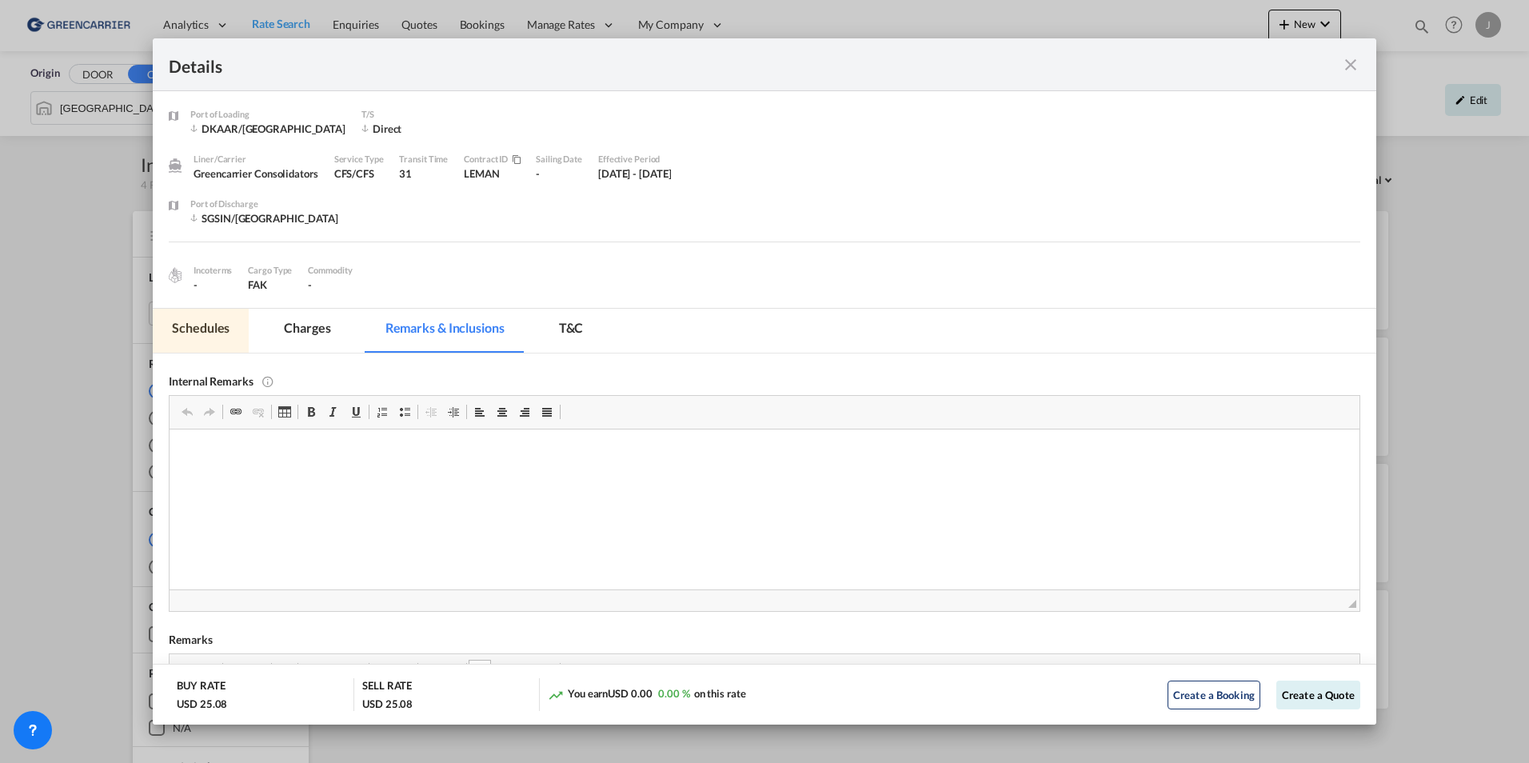
click at [213, 332] on md-tab-item "Schedules" at bounding box center [201, 331] width 96 height 44
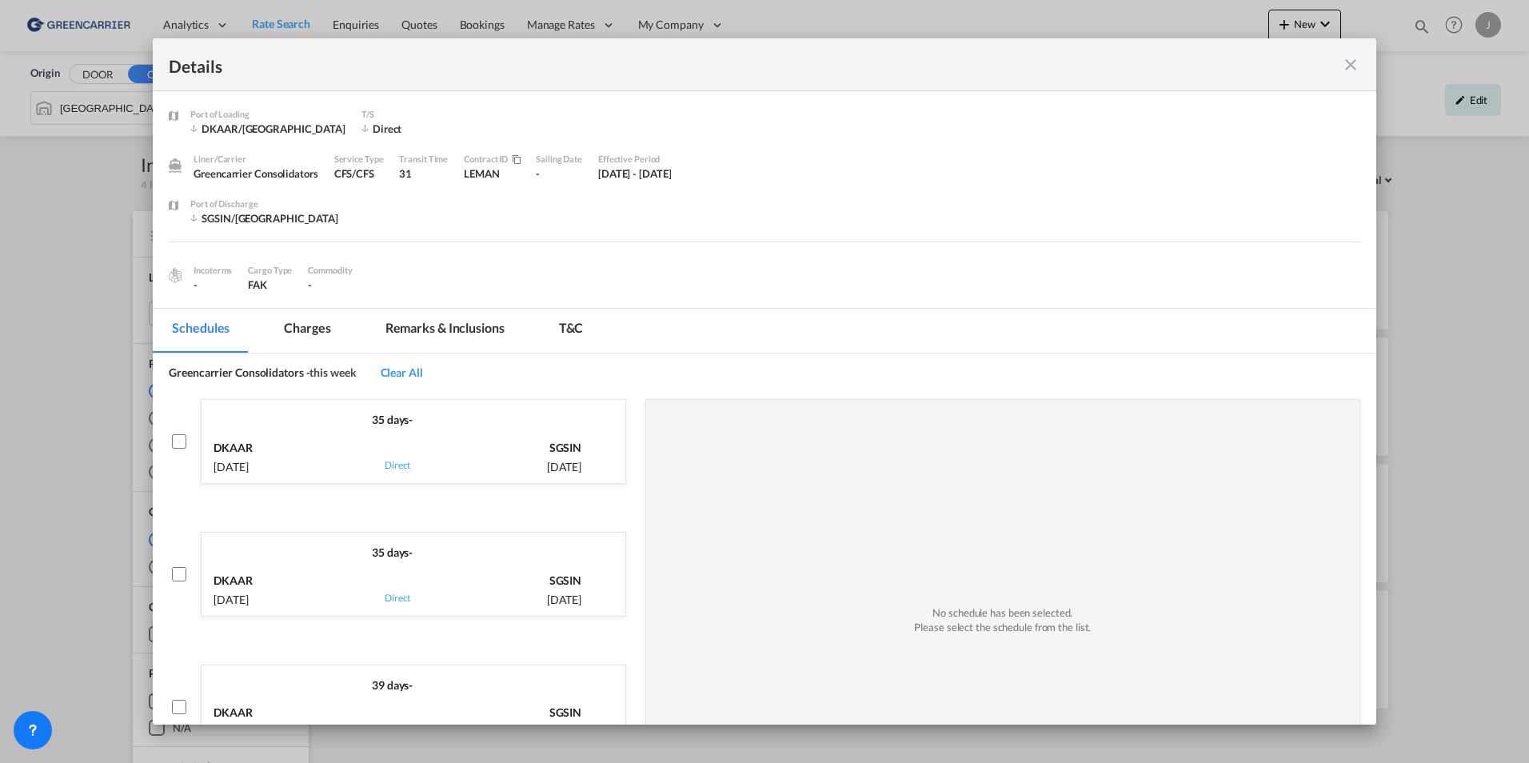
click at [1357, 63] on md-icon "icon-close fg-AAA8AD m-0 cursor" at bounding box center [1350, 64] width 19 height 19
